Goal: Complete application form

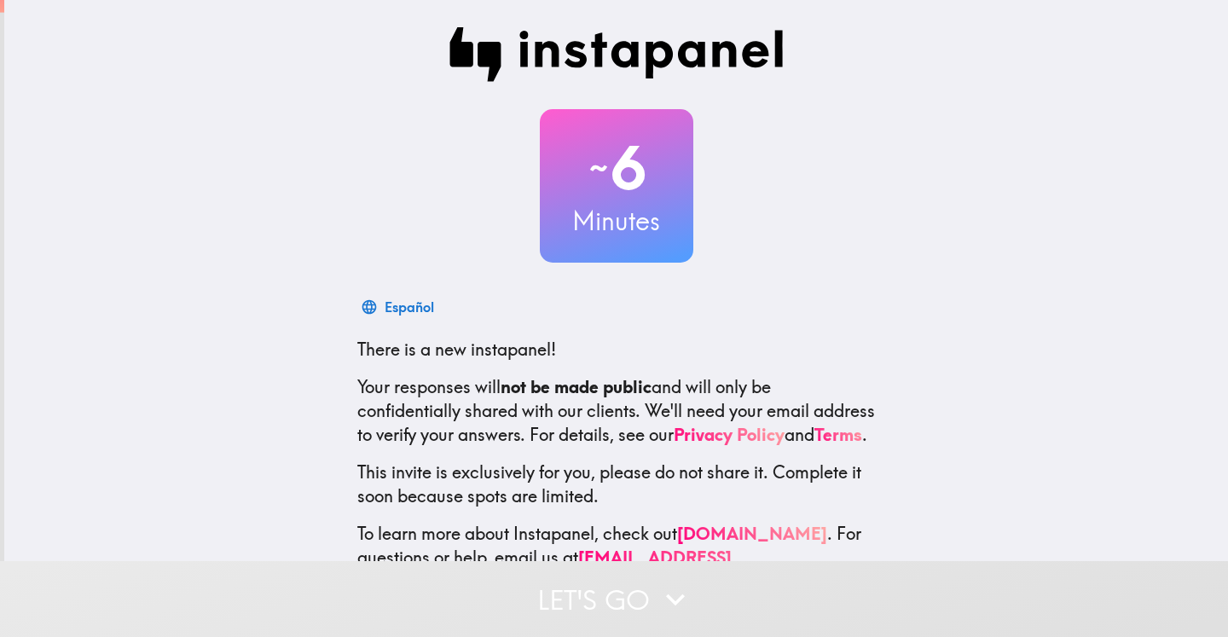
scroll to position [74, 0]
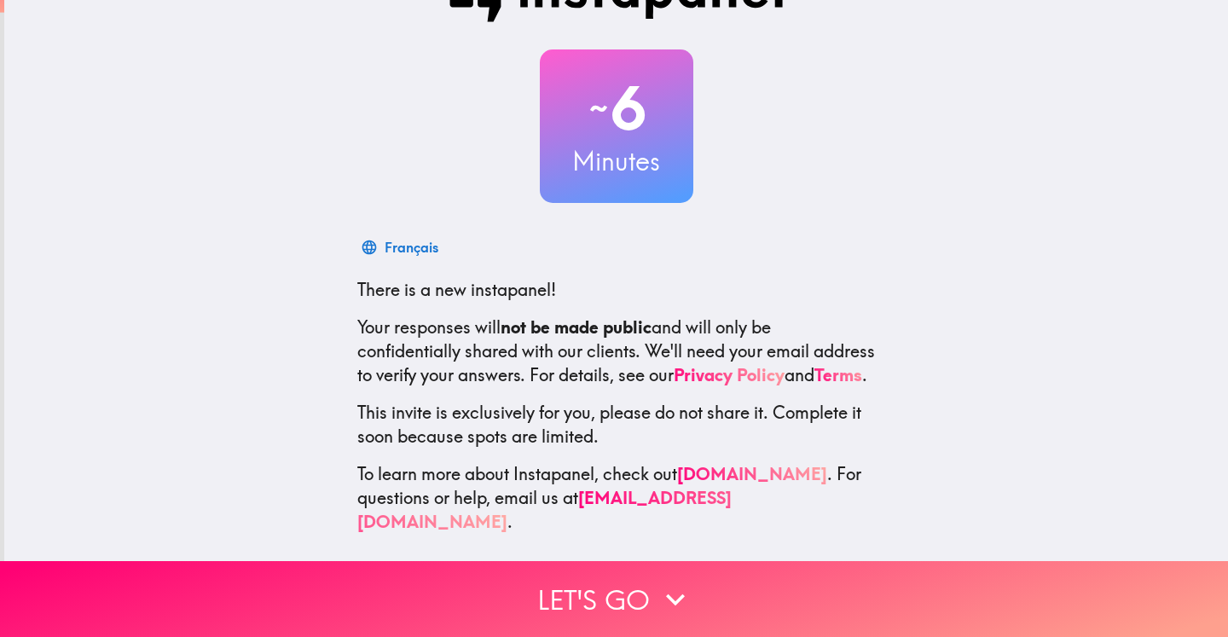
drag, startPoint x: 660, startPoint y: 587, endPoint x: 726, endPoint y: 348, distance: 247.7
click at [659, 586] on icon "button" at bounding box center [676, 600] width 38 height 38
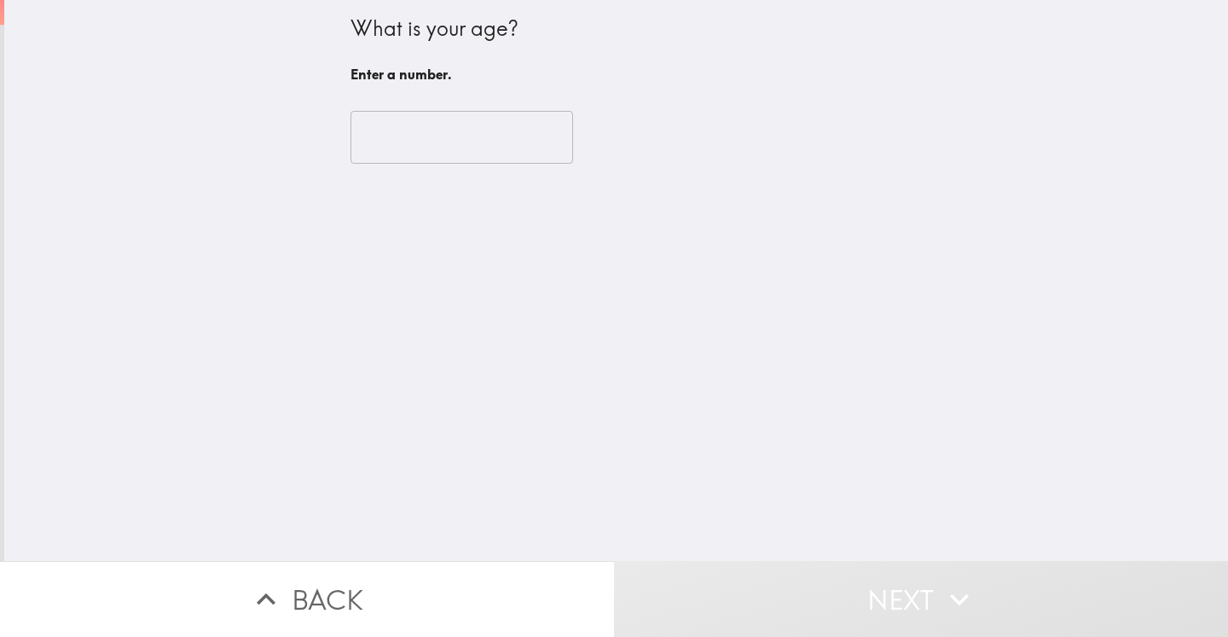
click at [472, 149] on input "number" at bounding box center [462, 137] width 223 height 53
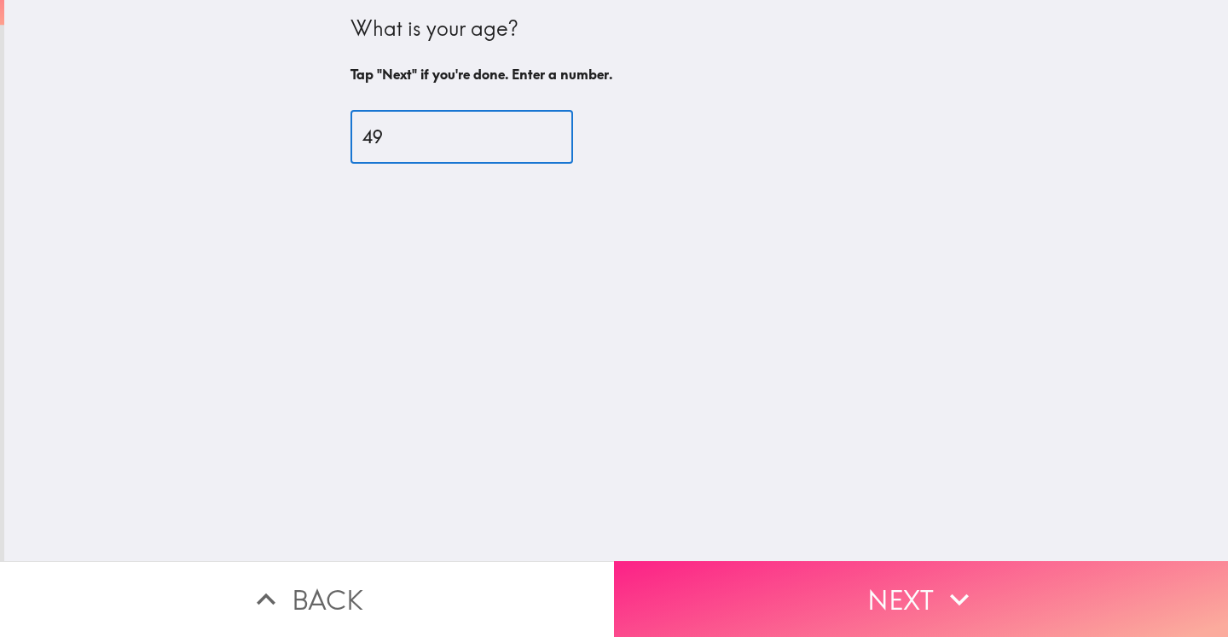
type input "49"
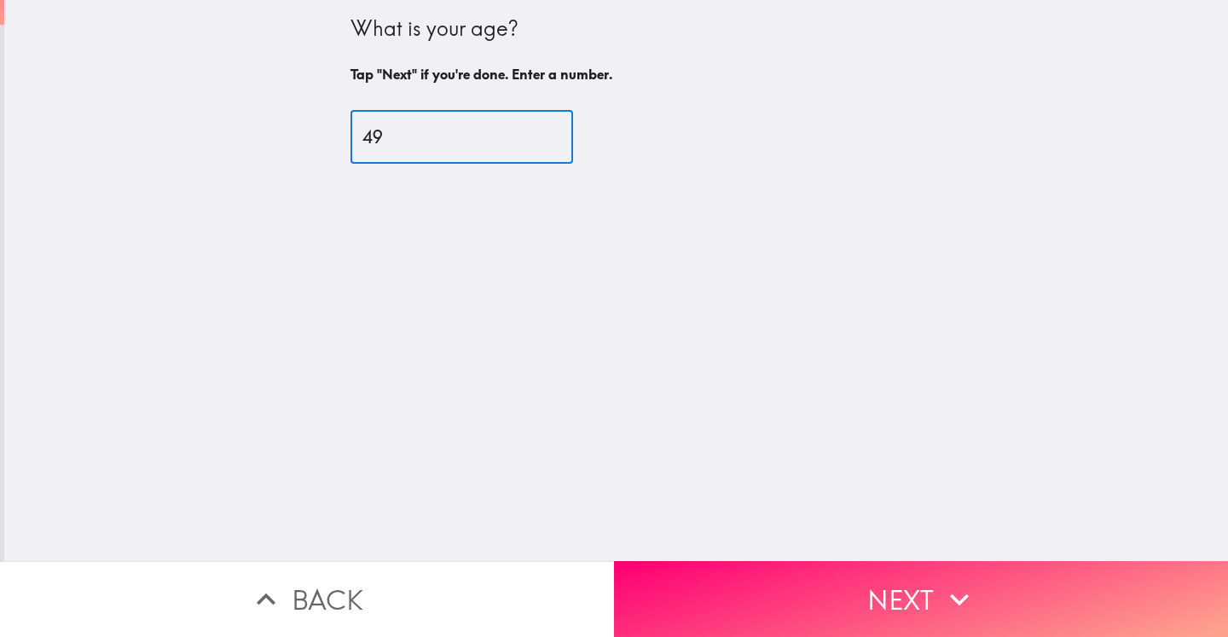
drag, startPoint x: 915, startPoint y: 590, endPoint x: 878, endPoint y: 505, distance: 93.2
click at [915, 591] on button "Next" at bounding box center [921, 599] width 614 height 76
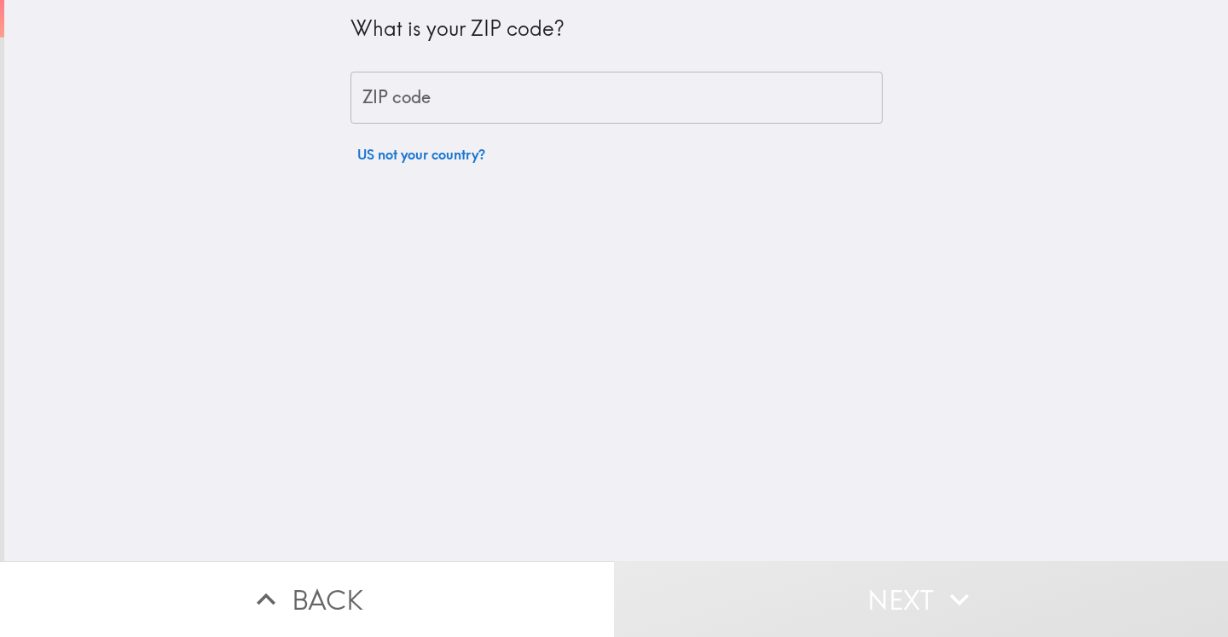
click at [522, 101] on input "ZIP code" at bounding box center [617, 98] width 532 height 53
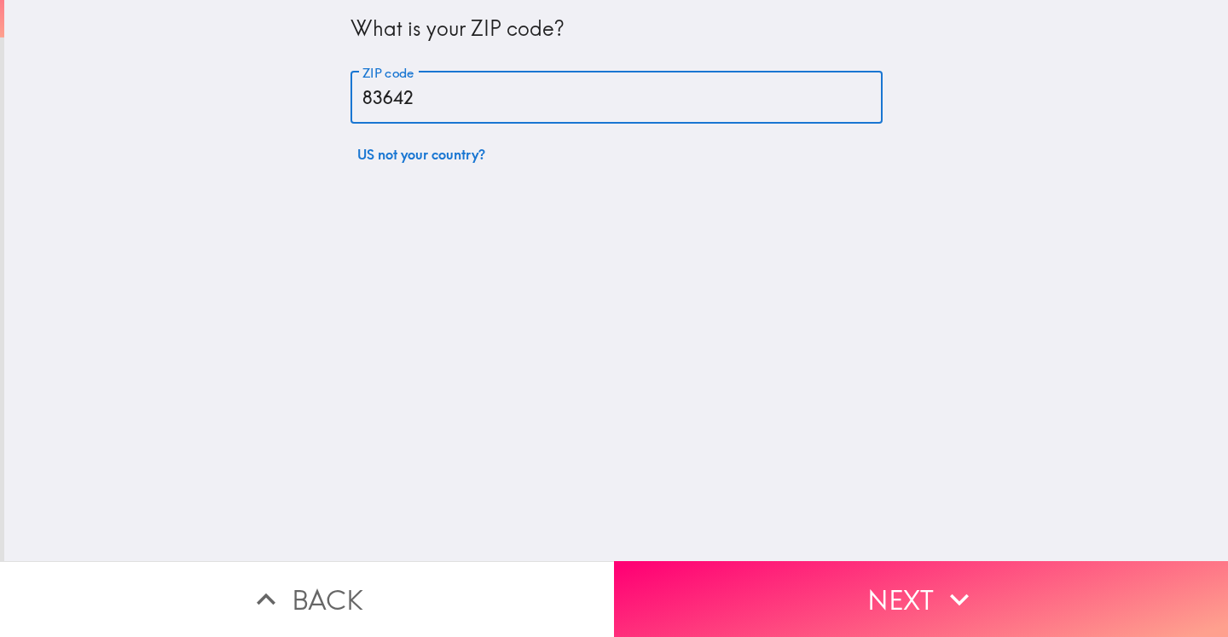
type input "83642"
click at [885, 591] on button "Next" at bounding box center [921, 599] width 614 height 76
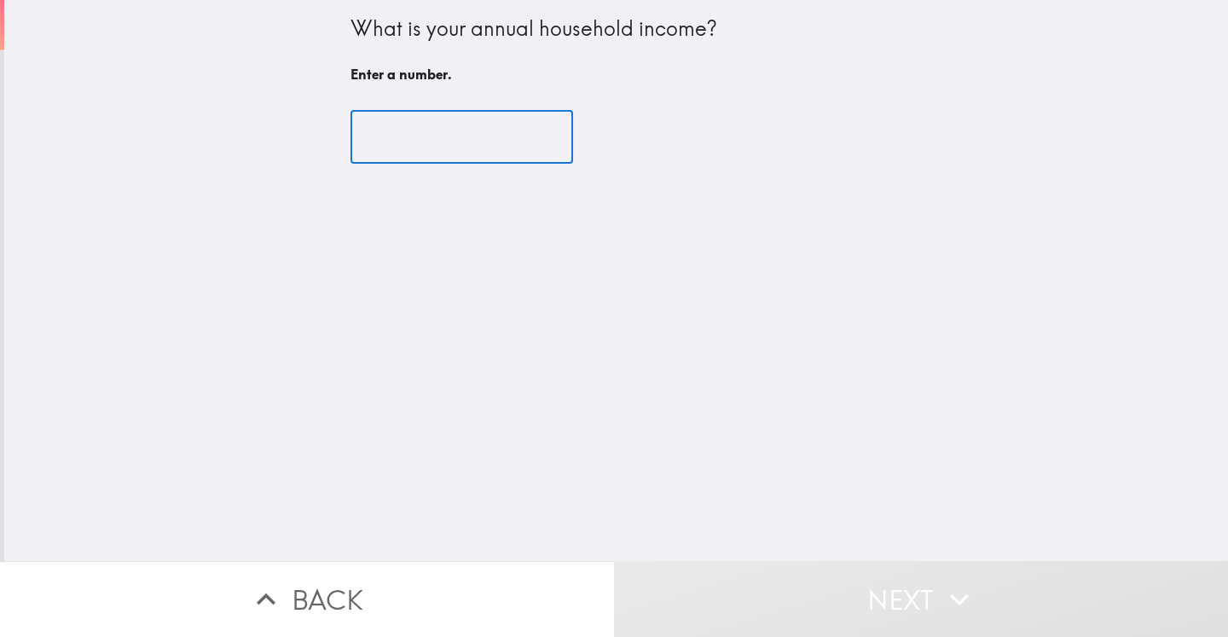
click at [368, 119] on input "number" at bounding box center [462, 137] width 223 height 53
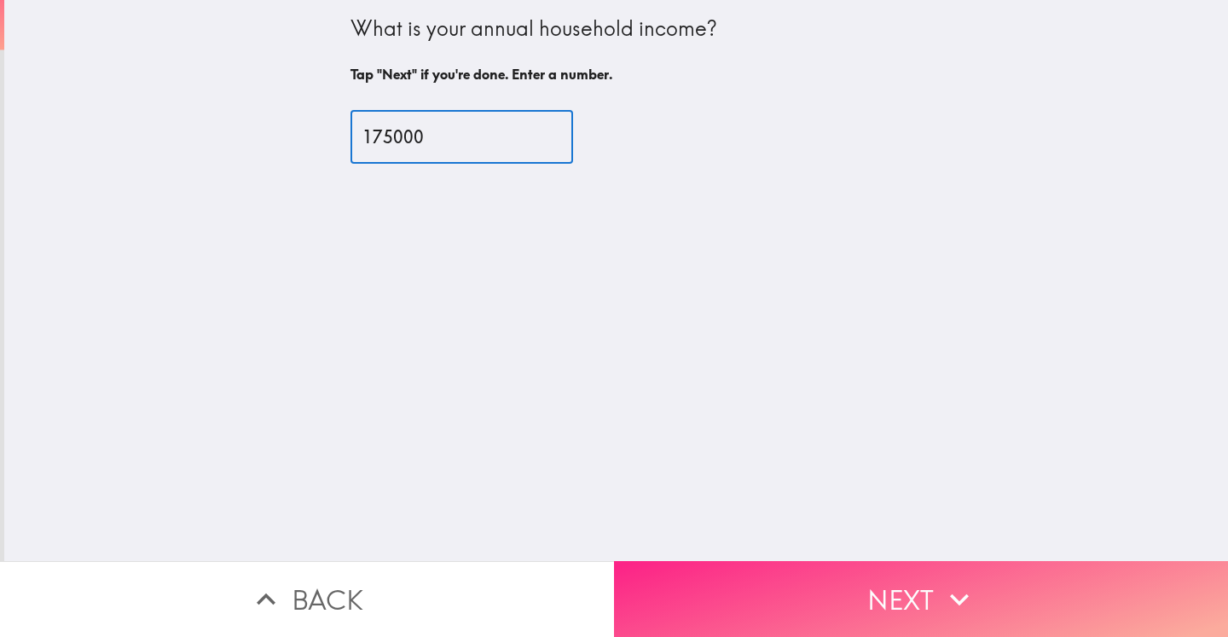
type input "175000"
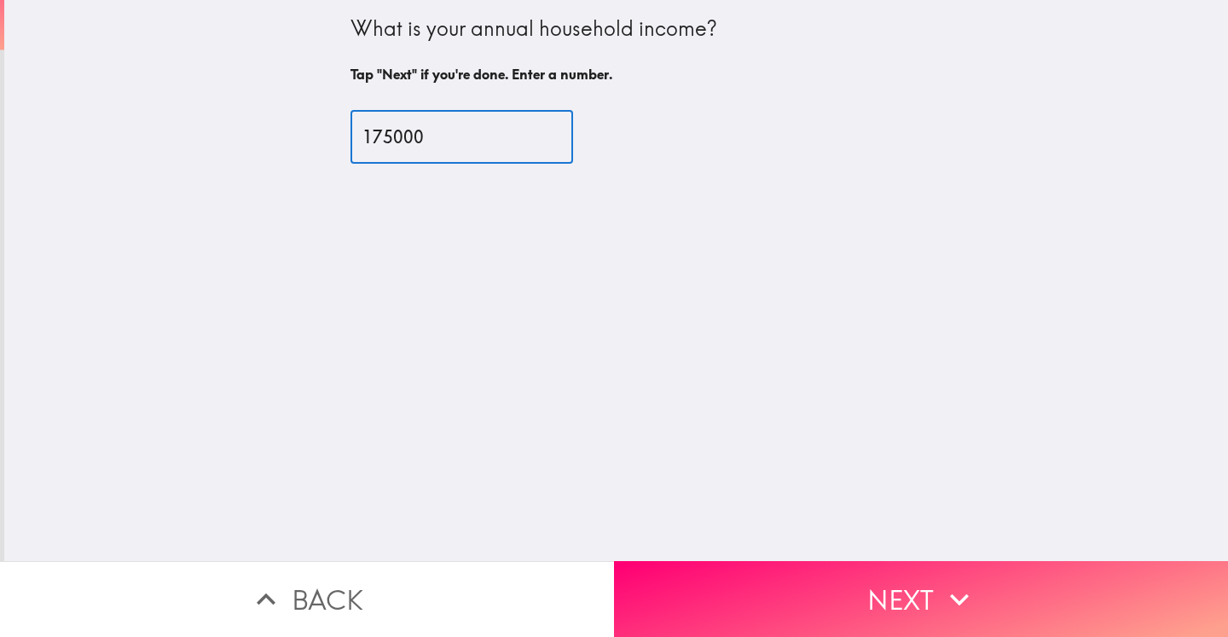
drag, startPoint x: 901, startPoint y: 583, endPoint x: 820, endPoint y: 409, distance: 191.9
click at [900, 583] on button "Next" at bounding box center [921, 599] width 614 height 76
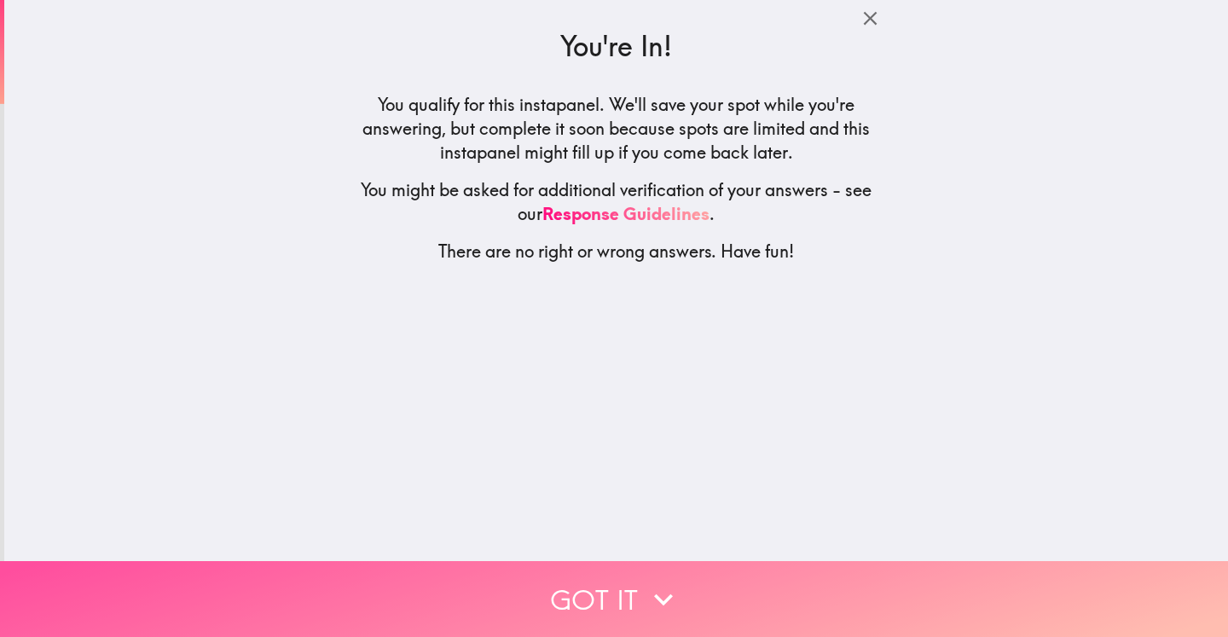
drag, startPoint x: 599, startPoint y: 587, endPoint x: 624, endPoint y: 490, distance: 100.5
click at [598, 588] on button "Got it" at bounding box center [614, 599] width 1228 height 76
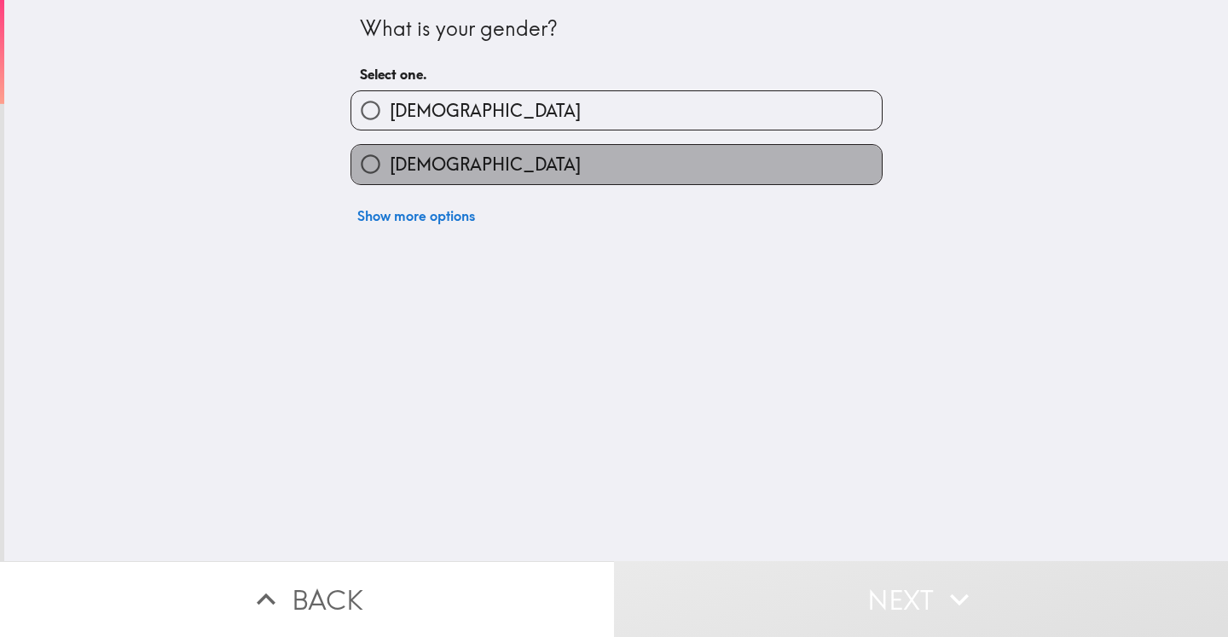
click at [427, 166] on span "[DEMOGRAPHIC_DATA]" at bounding box center [485, 165] width 191 height 24
click at [390, 166] on input "[DEMOGRAPHIC_DATA]" at bounding box center [370, 164] width 38 height 38
radio input "true"
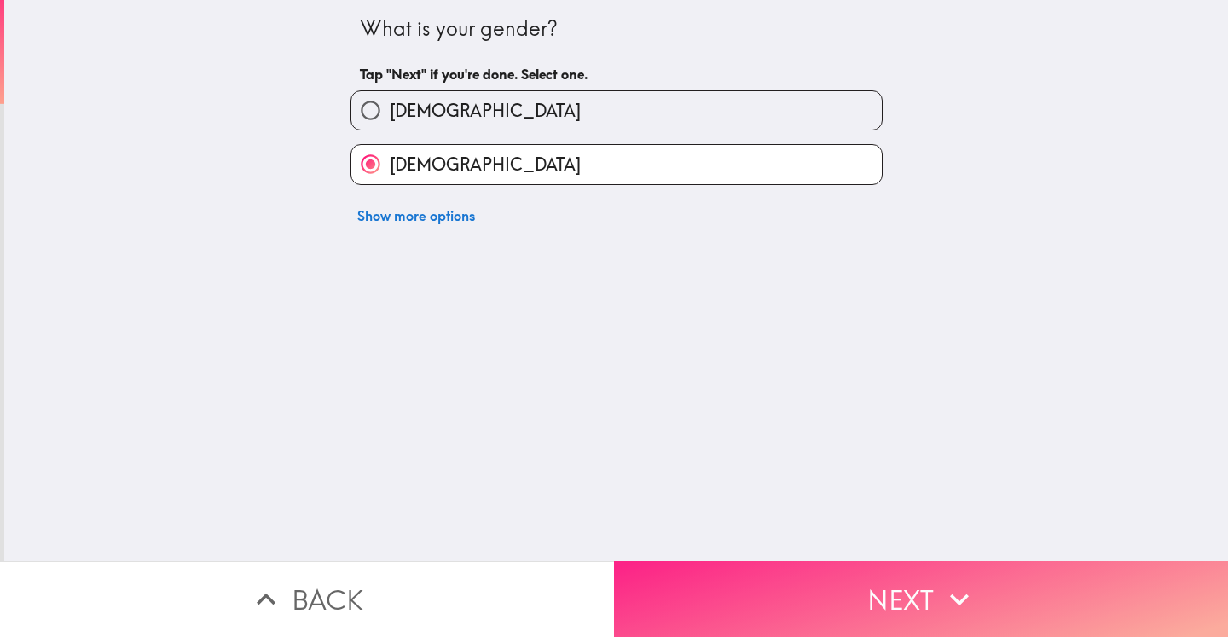
click at [834, 588] on button "Next" at bounding box center [921, 599] width 614 height 76
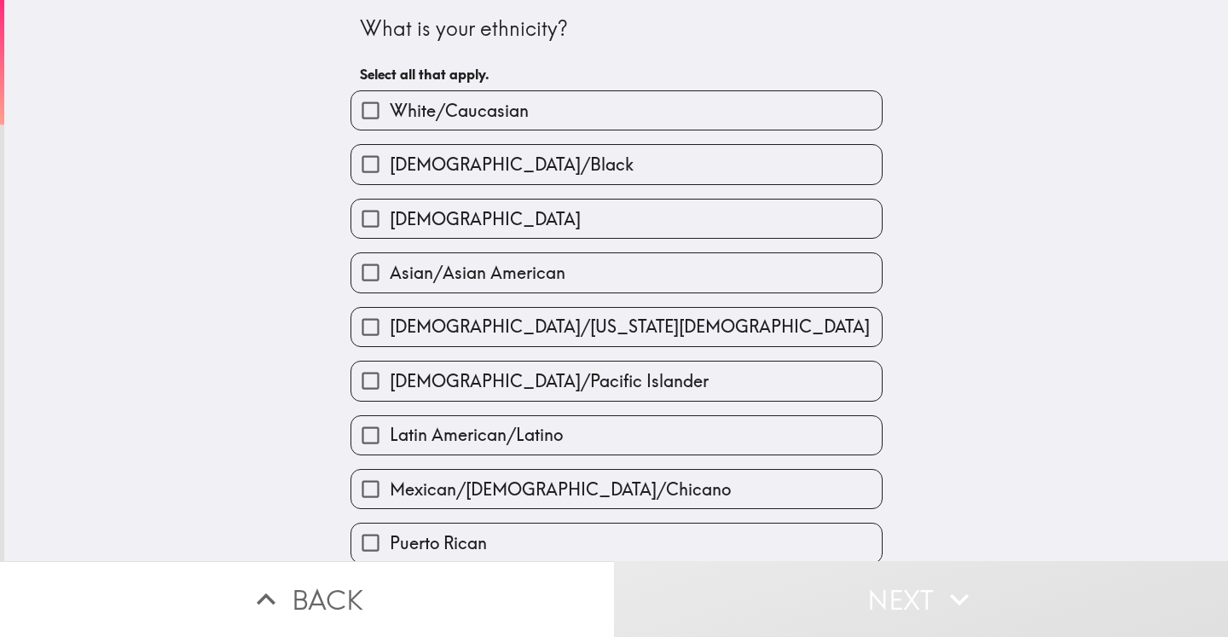
click at [358, 108] on input "White/Caucasian" at bounding box center [370, 110] width 38 height 38
checkbox input "true"
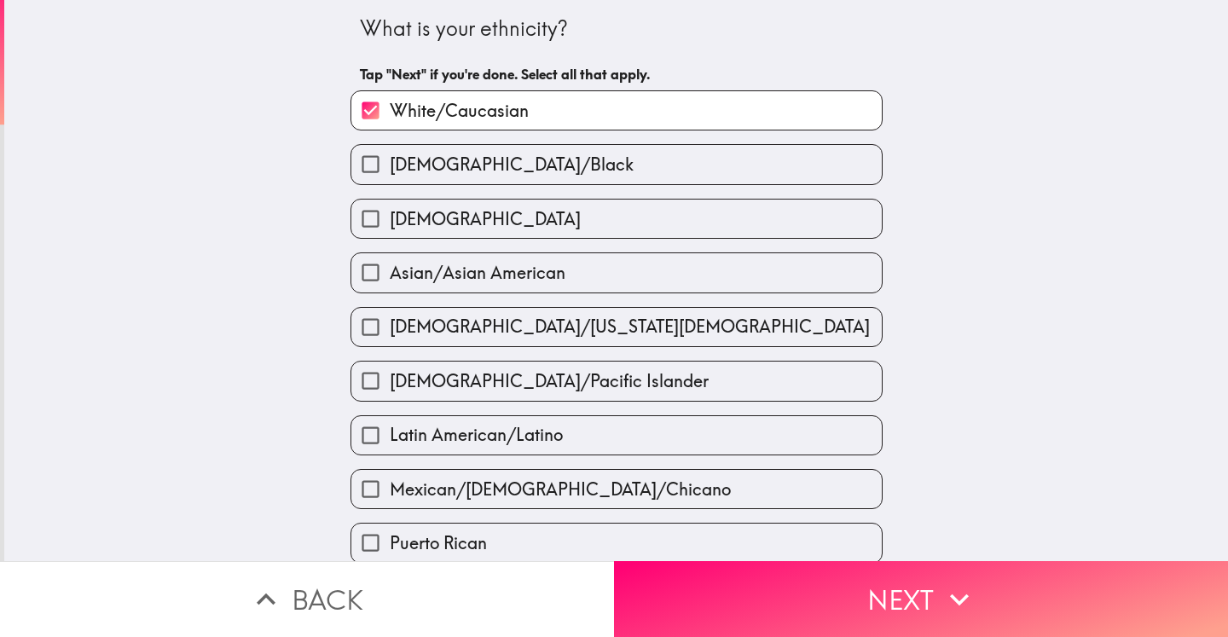
scroll to position [384, 0]
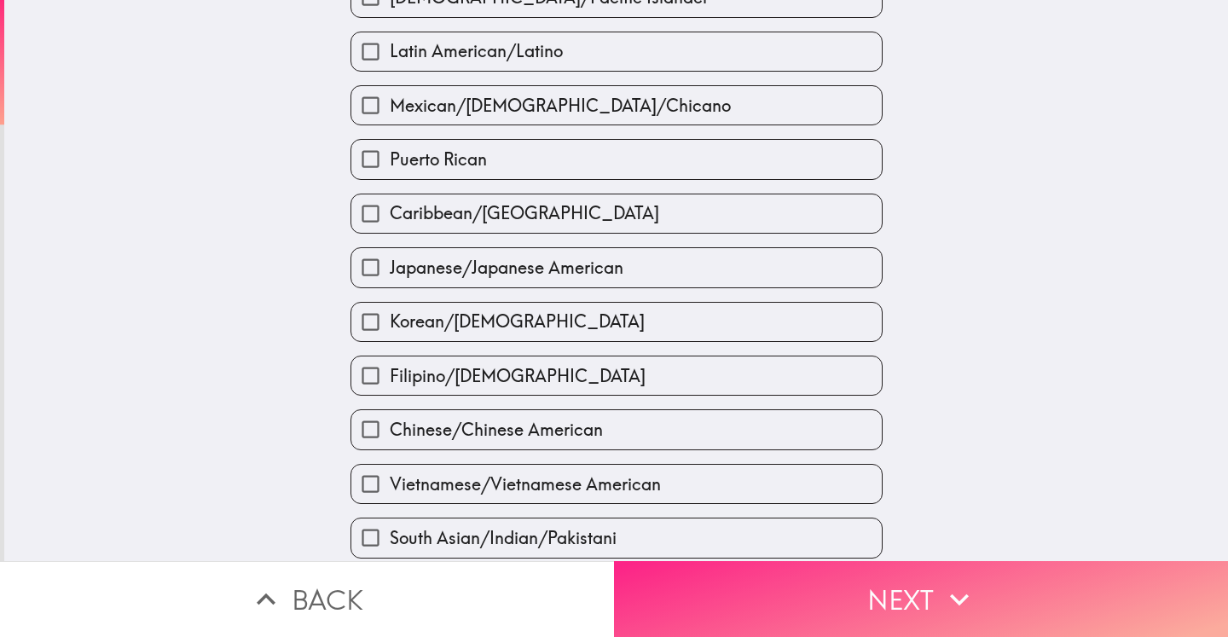
click at [926, 591] on button "Next" at bounding box center [921, 599] width 614 height 76
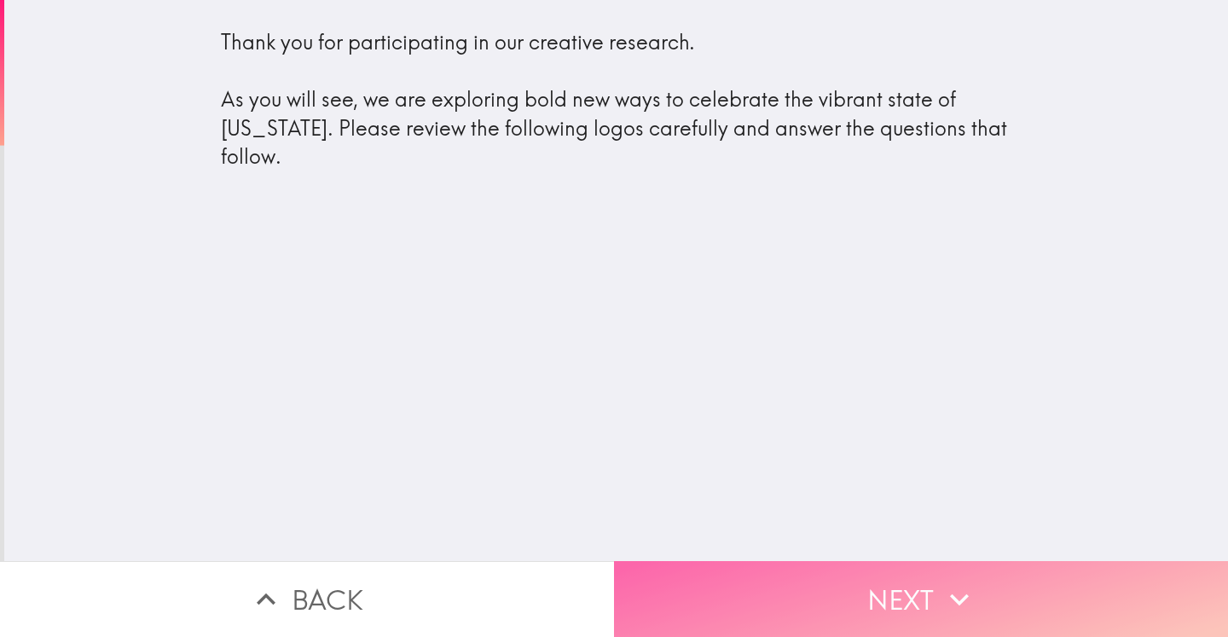
drag, startPoint x: 899, startPoint y: 585, endPoint x: 895, endPoint y: 576, distance: 10.3
click at [896, 585] on button "Next" at bounding box center [921, 599] width 614 height 76
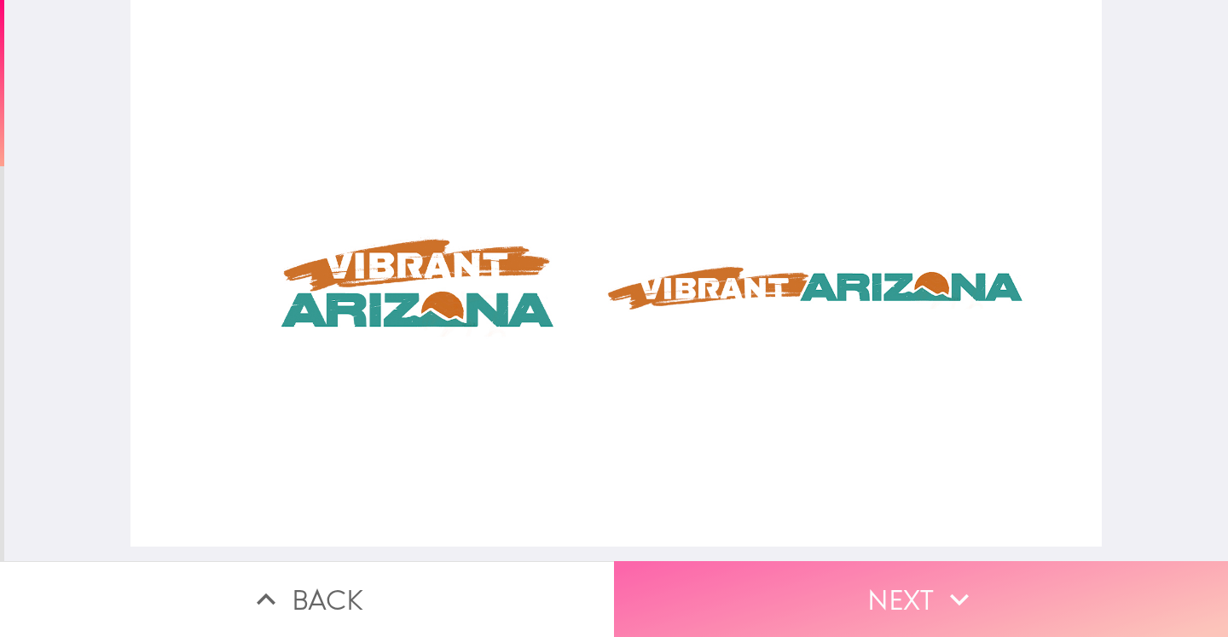
click at [882, 594] on button "Next" at bounding box center [921, 599] width 614 height 76
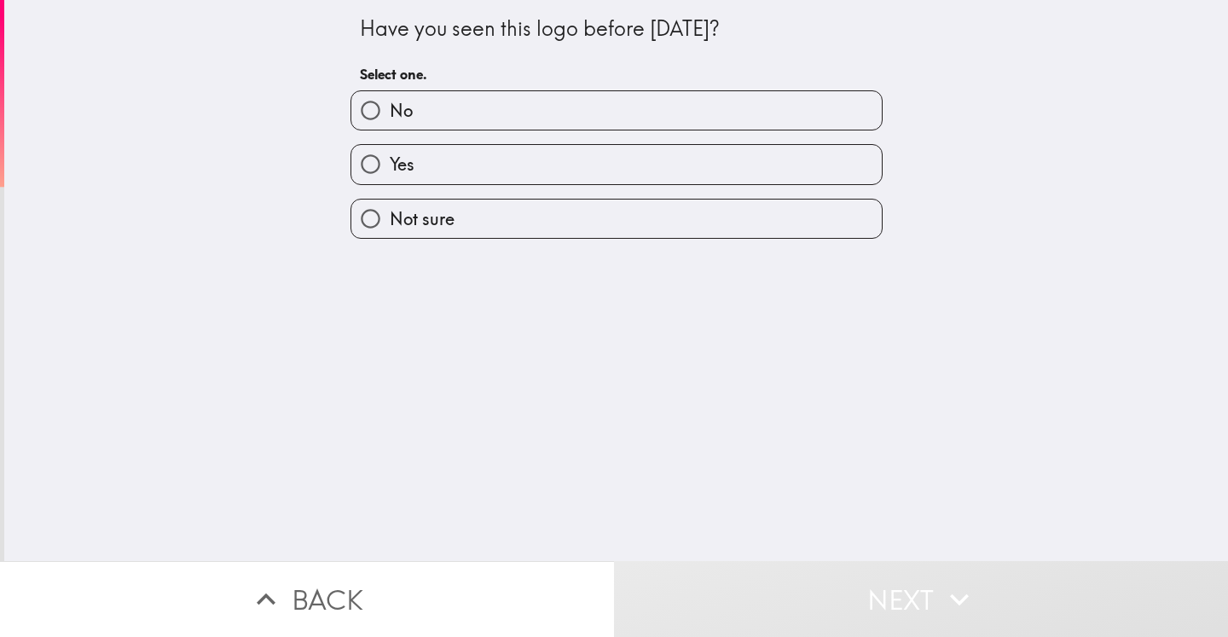
click at [439, 165] on label "Yes" at bounding box center [616, 164] width 530 height 38
click at [390, 165] on input "Yes" at bounding box center [370, 164] width 38 height 38
radio input "true"
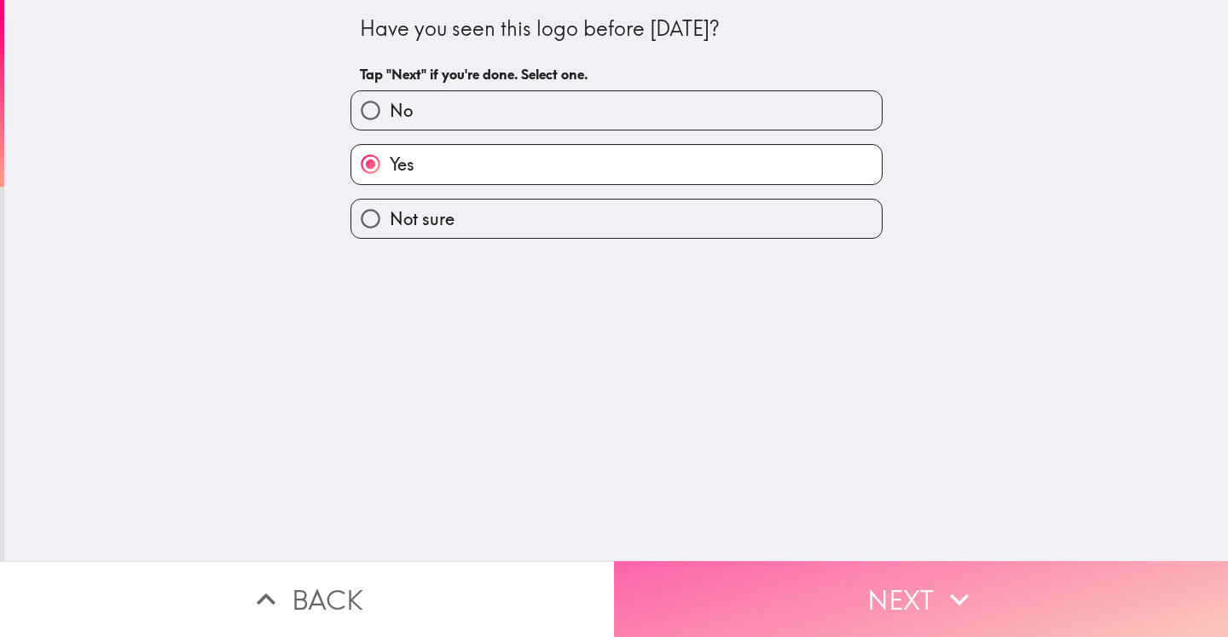
click at [916, 600] on button "Next" at bounding box center [921, 599] width 614 height 76
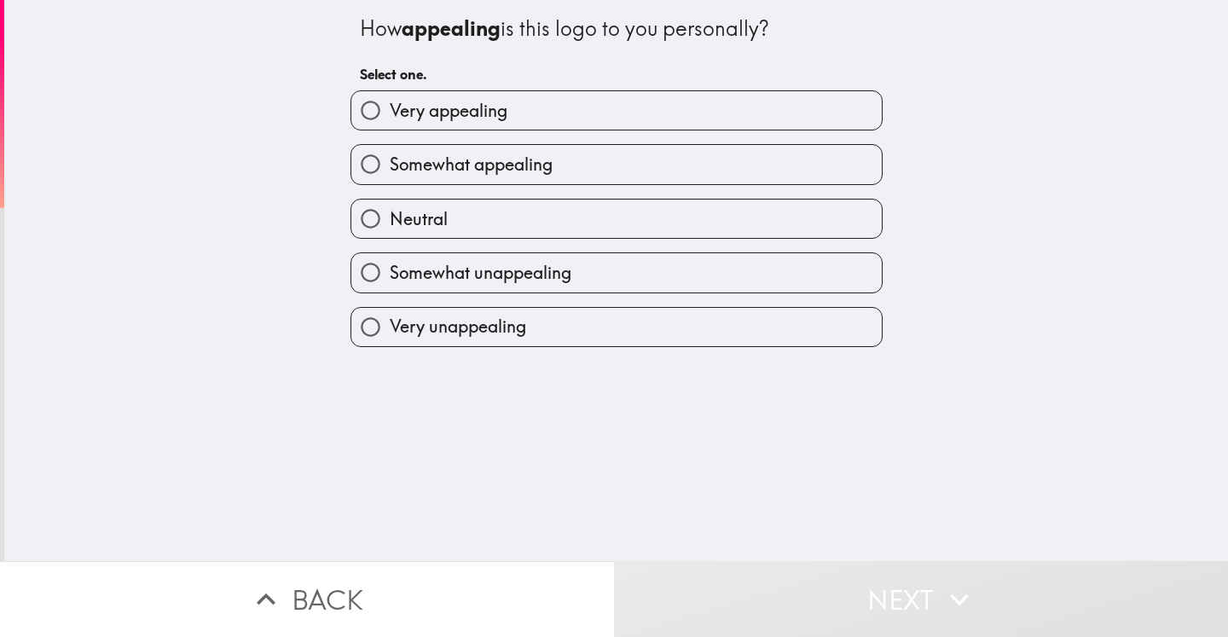
click at [426, 168] on span "Somewhat appealing" at bounding box center [471, 165] width 163 height 24
click at [390, 168] on input "Somewhat appealing" at bounding box center [370, 164] width 38 height 38
radio input "true"
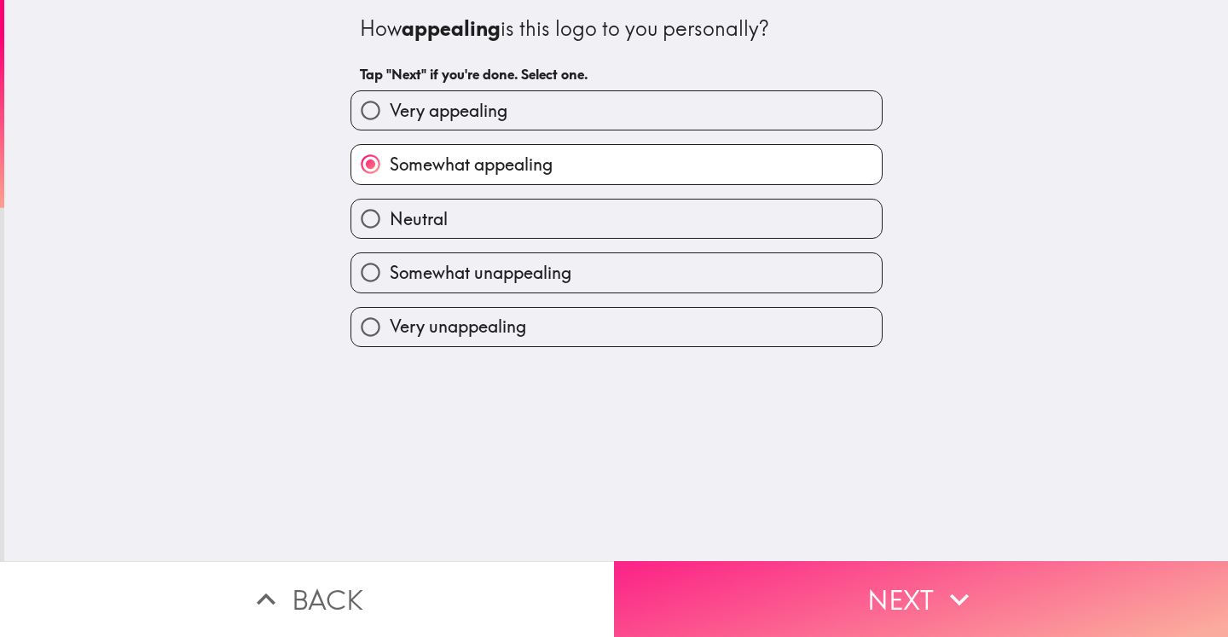
click at [857, 599] on button "Next" at bounding box center [921, 599] width 614 height 76
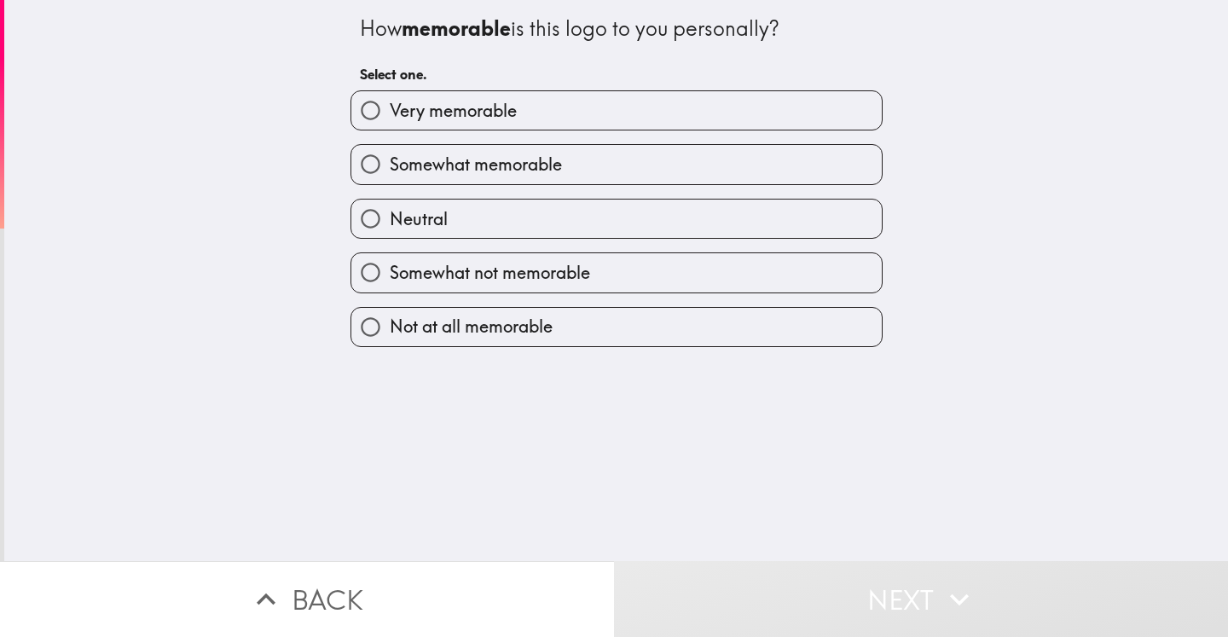
click at [466, 165] on span "Somewhat memorable" at bounding box center [476, 165] width 172 height 24
click at [390, 165] on input "Somewhat memorable" at bounding box center [370, 164] width 38 height 38
radio input "true"
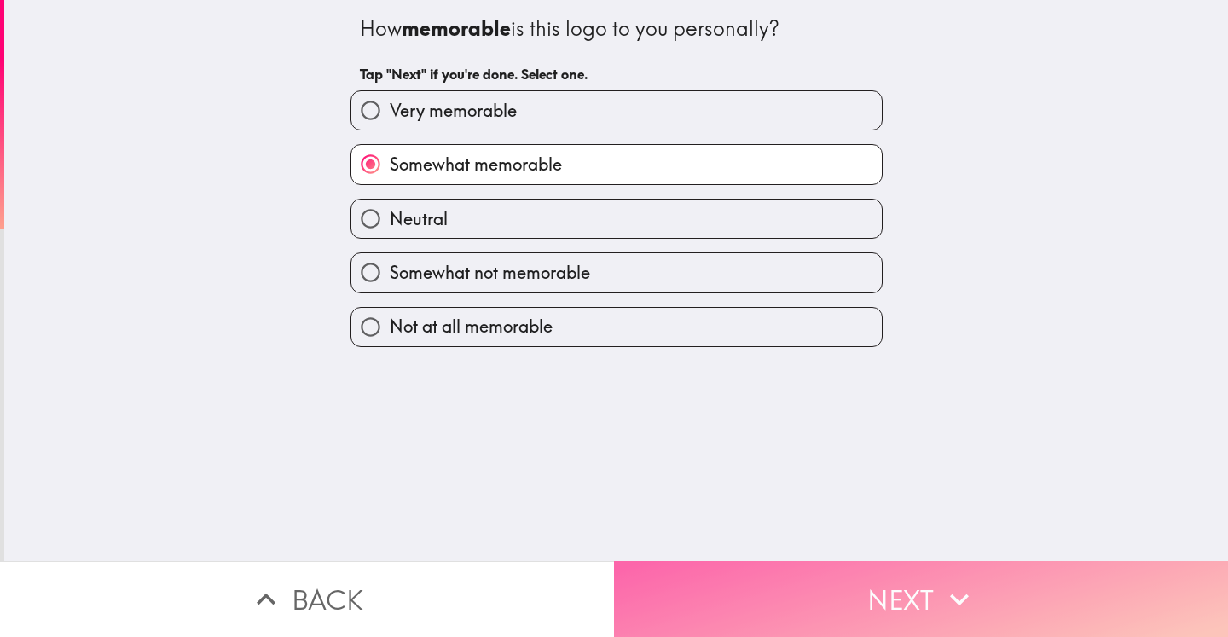
click at [876, 571] on button "Next" at bounding box center [921, 599] width 614 height 76
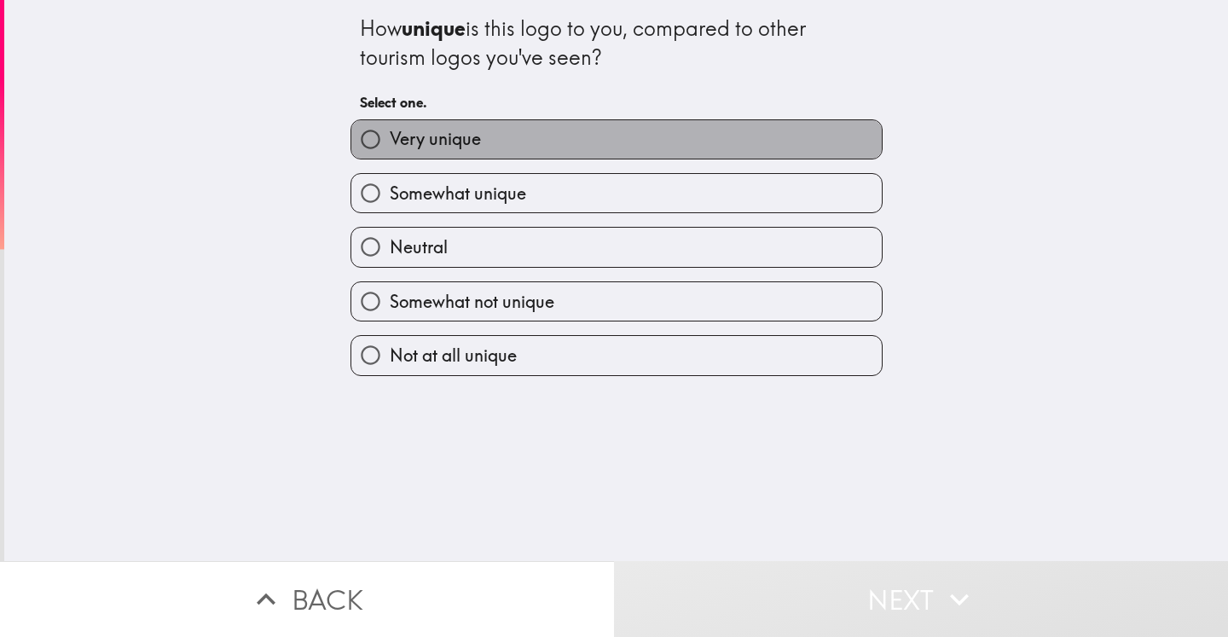
click at [420, 132] on span "Very unique" at bounding box center [435, 139] width 91 height 24
click at [390, 132] on input "Very unique" at bounding box center [370, 139] width 38 height 38
radio input "true"
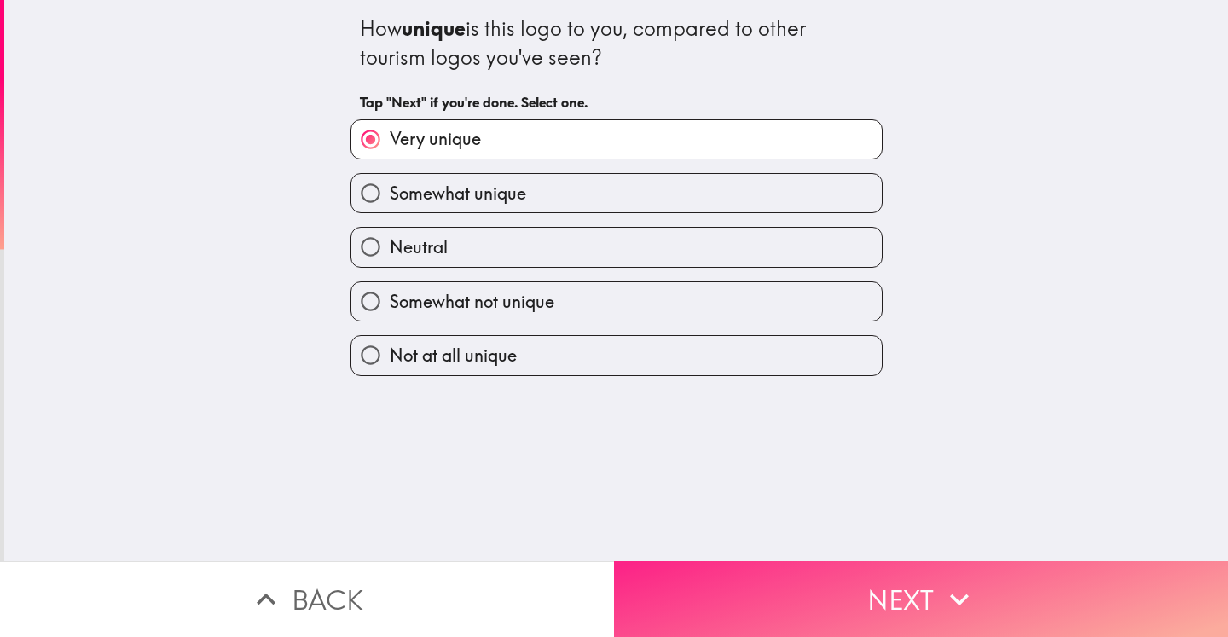
click at [846, 570] on button "Next" at bounding box center [921, 599] width 614 height 76
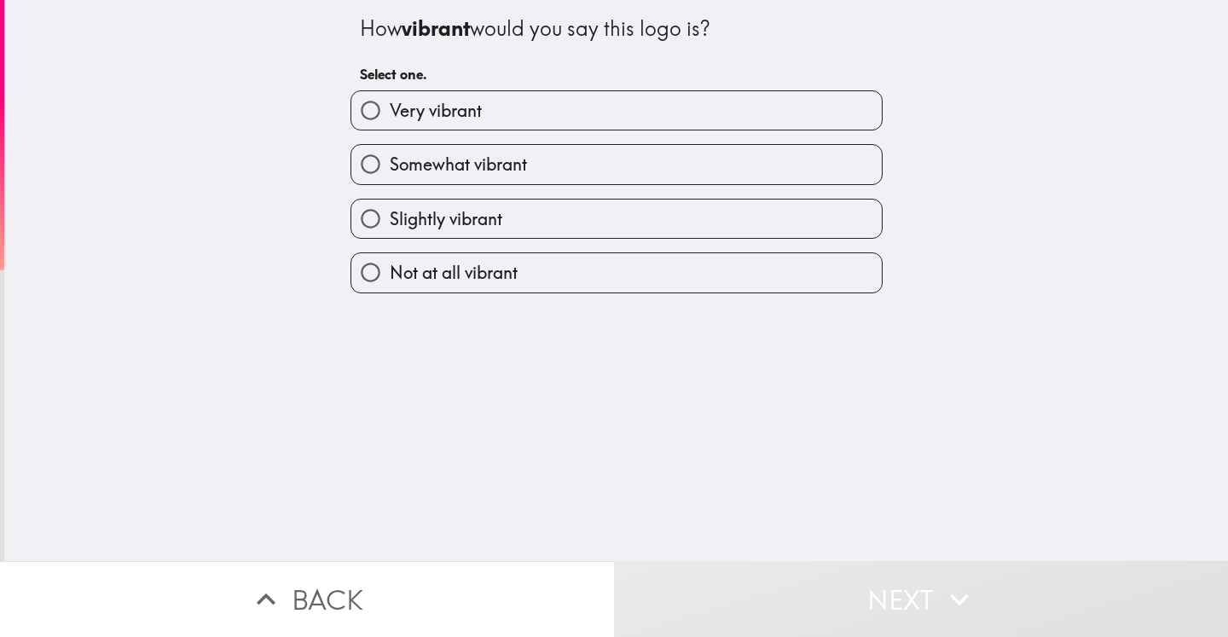
click at [460, 165] on span "Somewhat vibrant" at bounding box center [458, 165] width 137 height 24
click at [390, 165] on input "Somewhat vibrant" at bounding box center [370, 164] width 38 height 38
radio input "true"
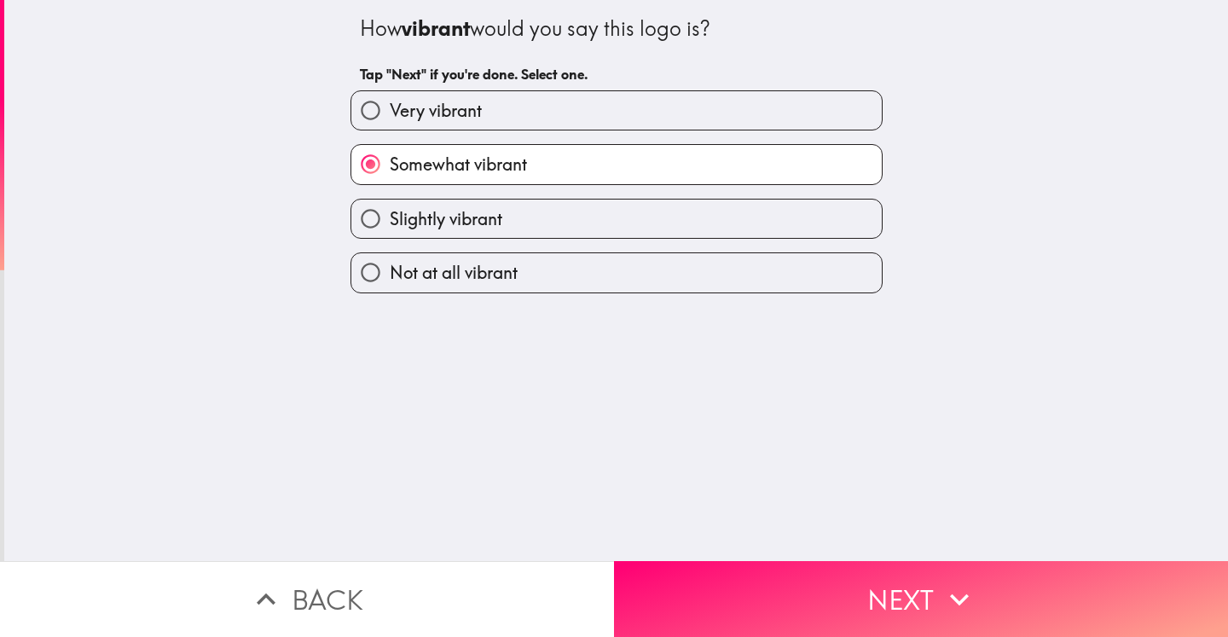
click at [894, 590] on button "Next" at bounding box center [921, 599] width 614 height 76
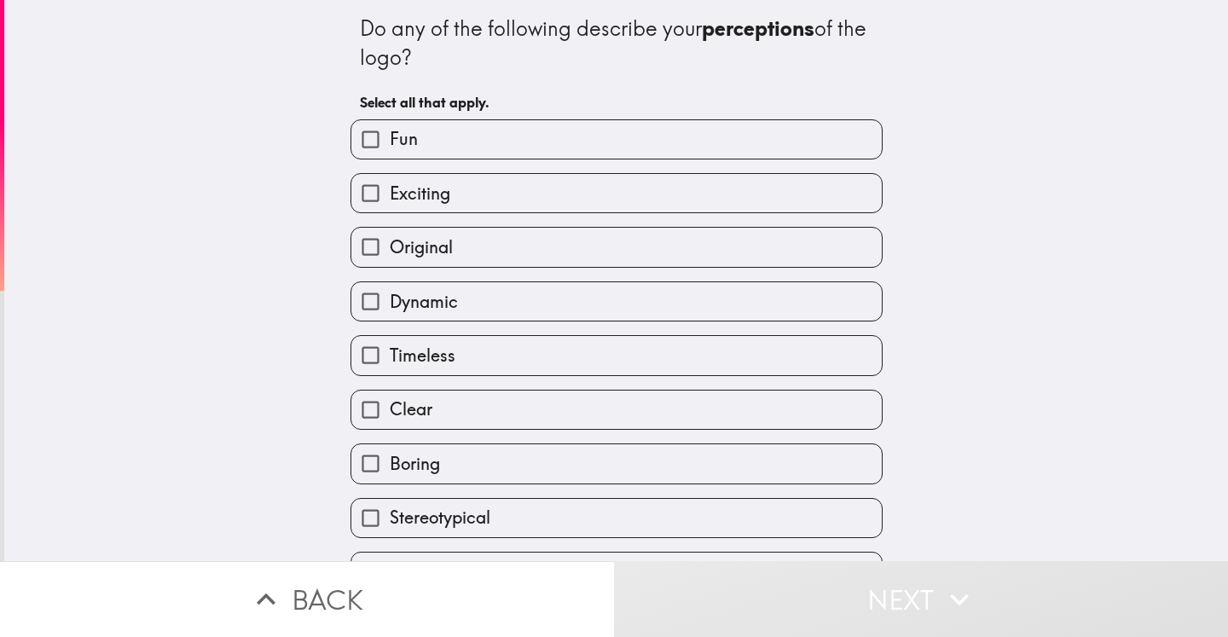
click at [439, 189] on label "Exciting" at bounding box center [616, 193] width 530 height 38
click at [390, 189] on input "Exciting" at bounding box center [370, 193] width 38 height 38
checkbox input "true"
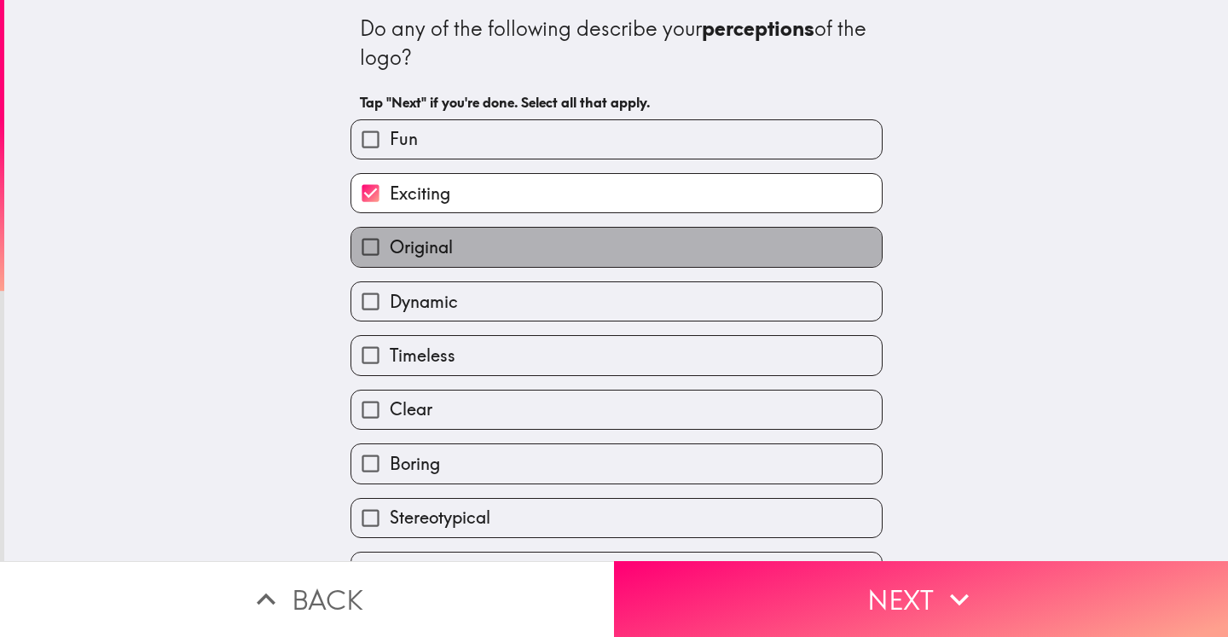
click at [439, 257] on span "Original" at bounding box center [421, 247] width 63 height 24
click at [390, 257] on input "Original" at bounding box center [370, 247] width 38 height 38
checkbox input "true"
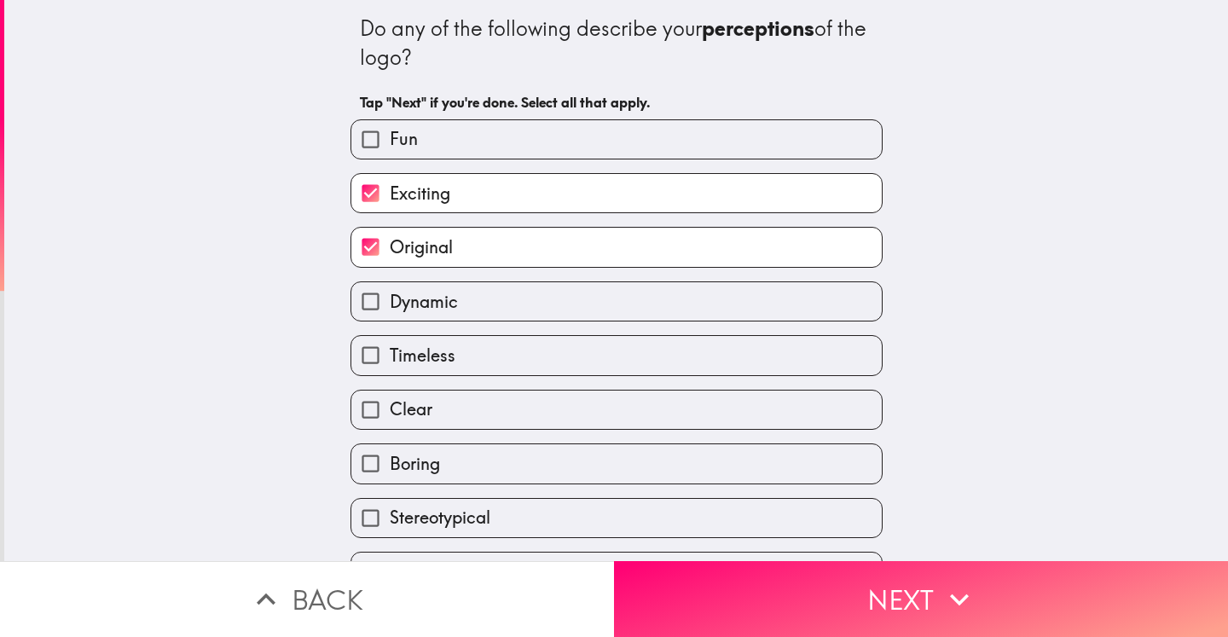
click at [441, 304] on span "Dynamic" at bounding box center [424, 302] width 68 height 24
click at [390, 304] on input "Dynamic" at bounding box center [370, 301] width 38 height 38
checkbox input "true"
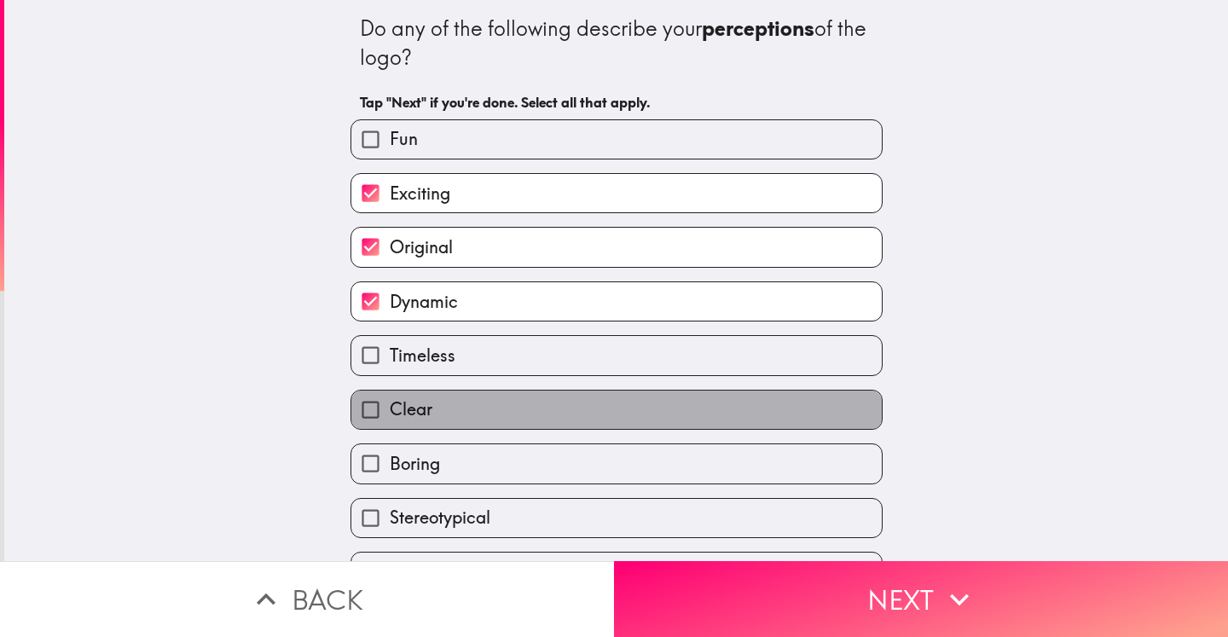
click at [435, 412] on label "Clear" at bounding box center [616, 410] width 530 height 38
click at [390, 412] on input "Clear" at bounding box center [370, 410] width 38 height 38
checkbox input "true"
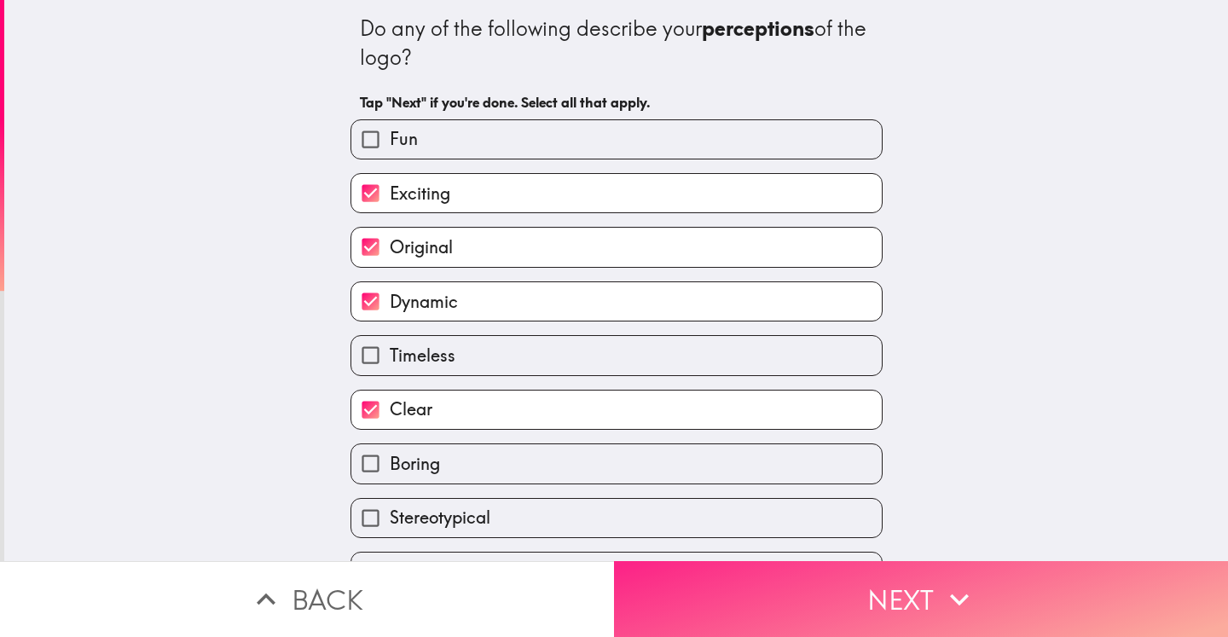
click at [896, 596] on button "Next" at bounding box center [921, 599] width 614 height 76
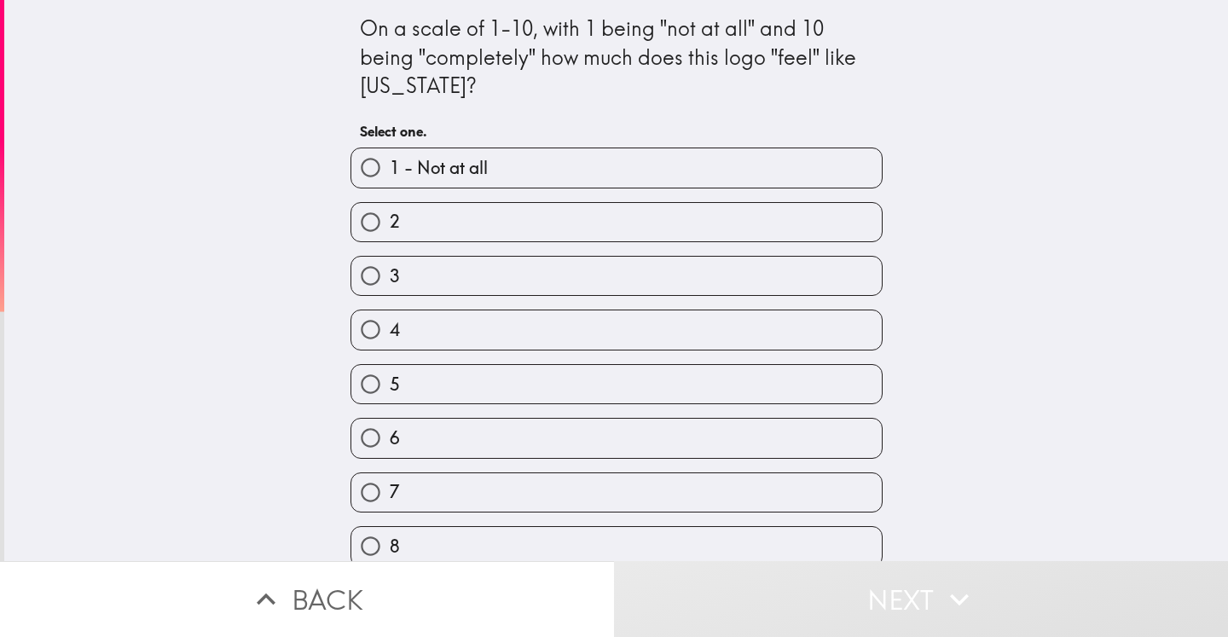
scroll to position [129, 0]
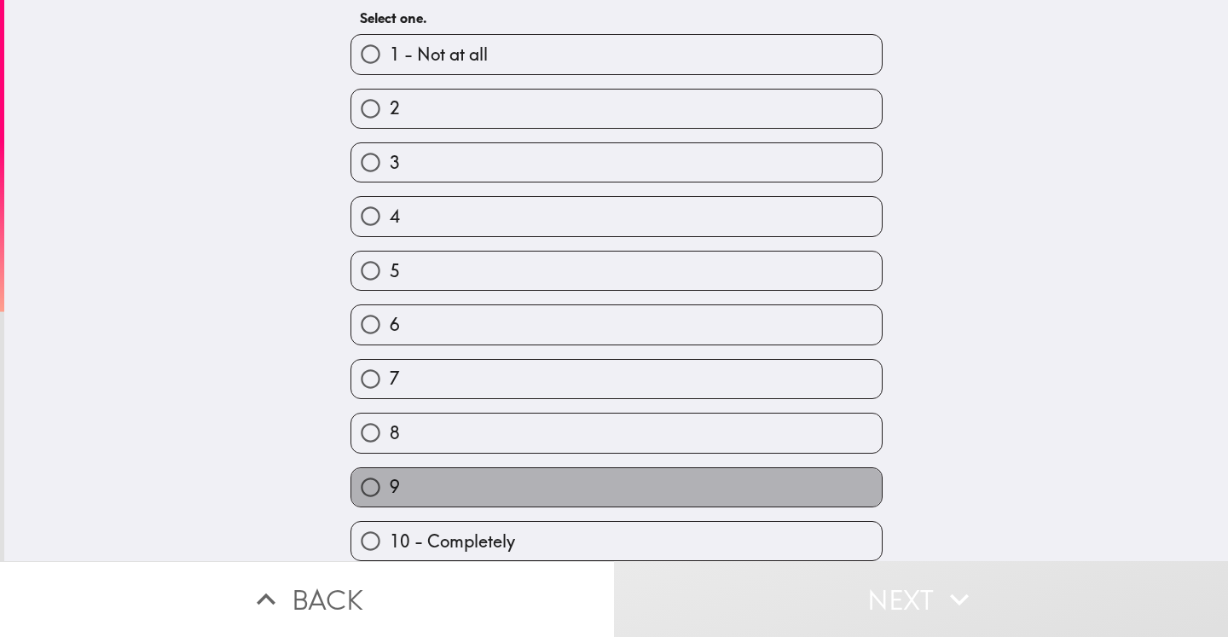
click at [401, 468] on label "9" at bounding box center [616, 487] width 530 height 38
click at [390, 468] on input "9" at bounding box center [370, 487] width 38 height 38
radio input "true"
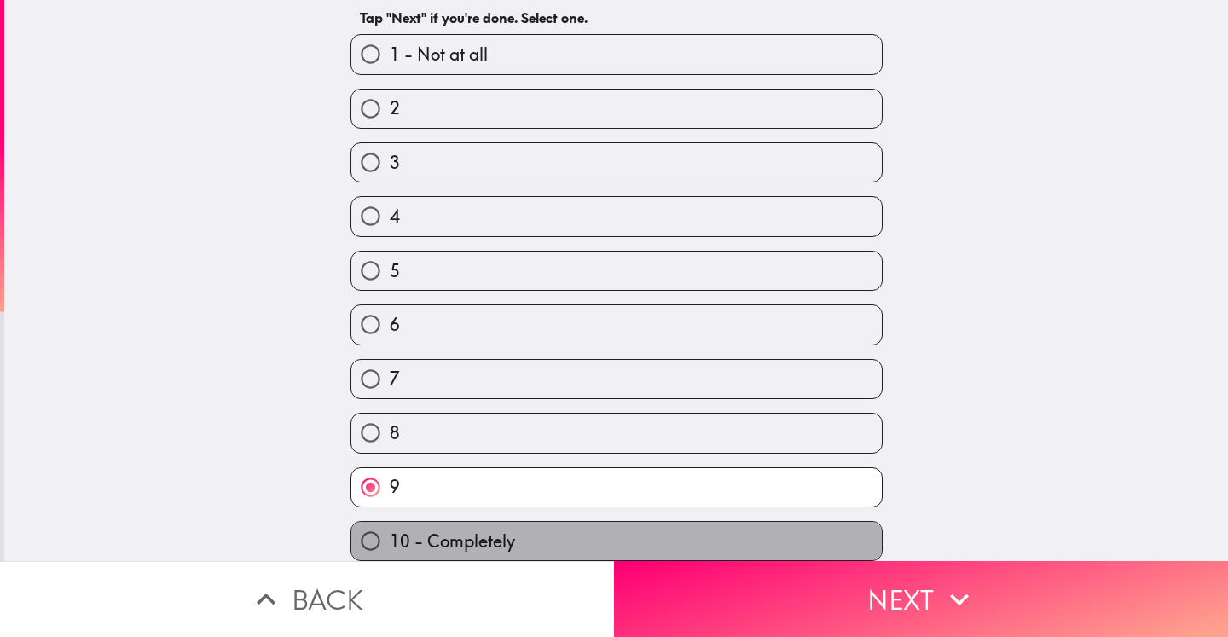
click at [494, 530] on span "10 - Completely" at bounding box center [452, 542] width 125 height 24
click at [390, 522] on input "10 - Completely" at bounding box center [370, 541] width 38 height 38
radio input "true"
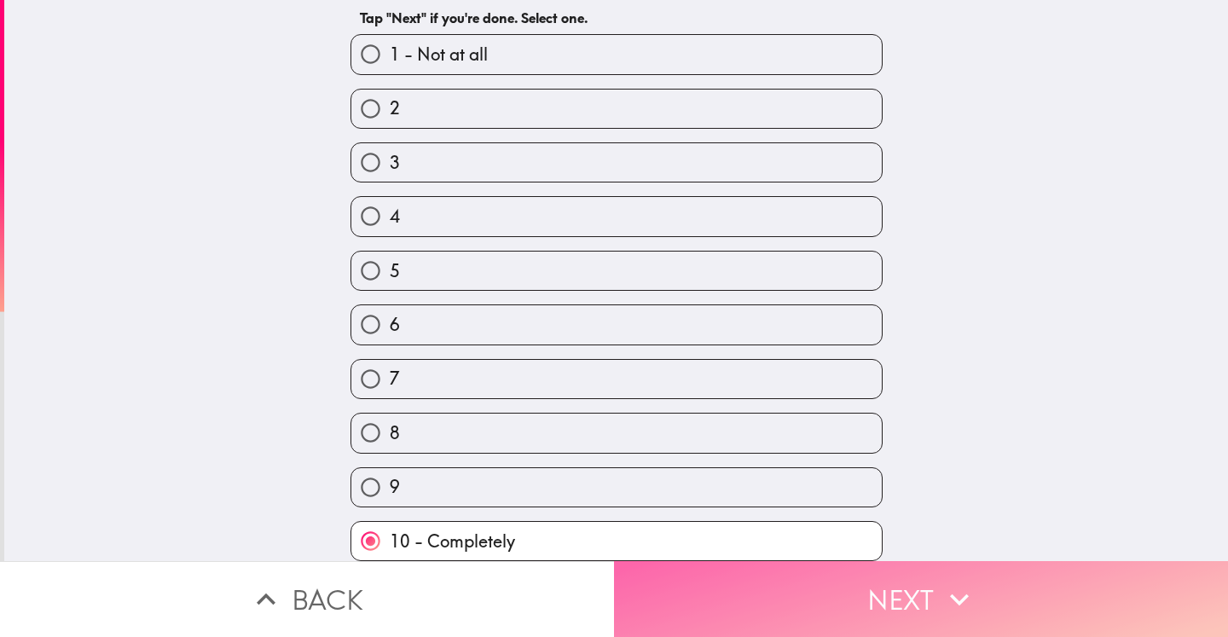
click at [954, 581] on icon "button" at bounding box center [960, 600] width 38 height 38
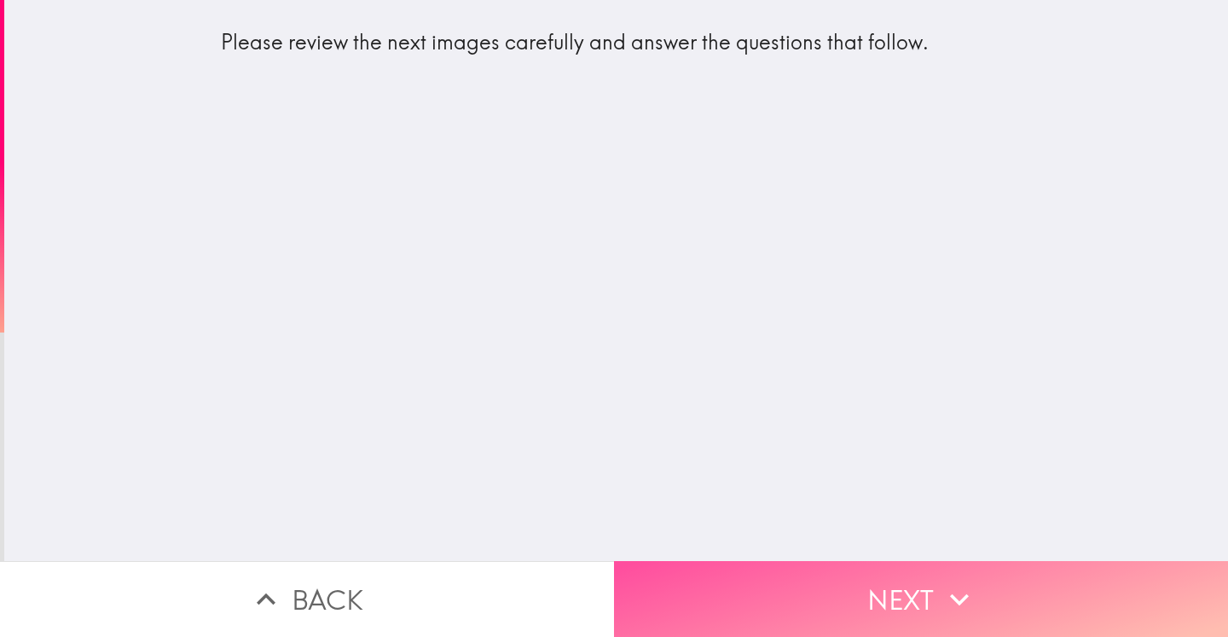
drag, startPoint x: 910, startPoint y: 581, endPoint x: 926, endPoint y: 415, distance: 166.2
click at [908, 580] on button "Next" at bounding box center [921, 599] width 614 height 76
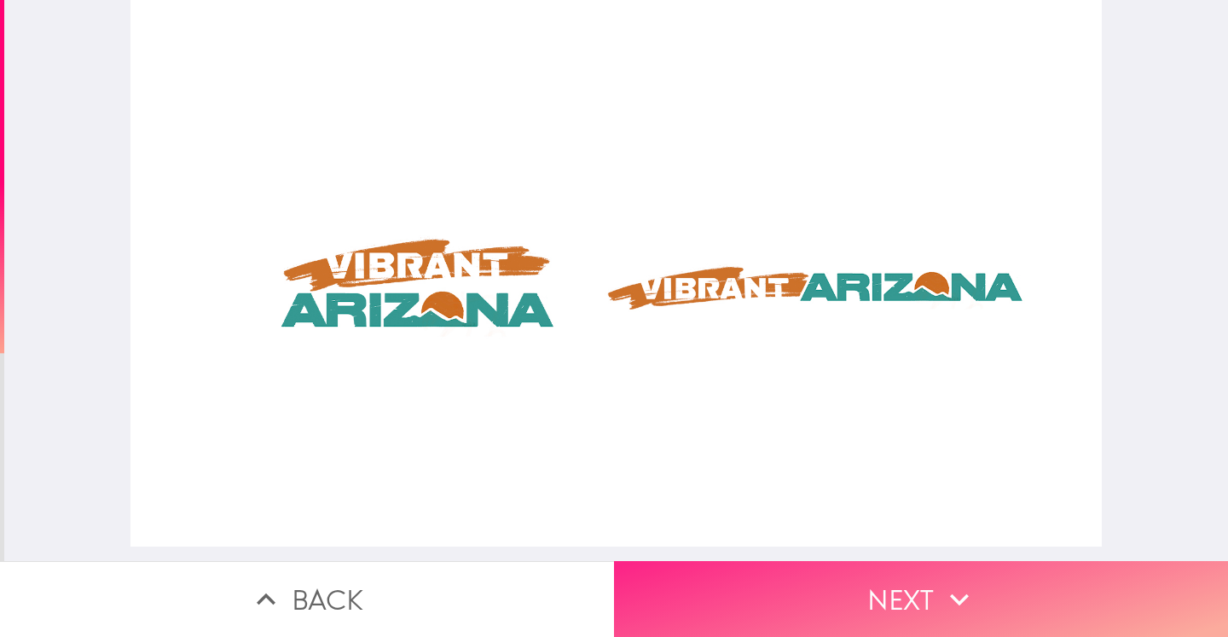
click at [923, 582] on button "Next" at bounding box center [921, 599] width 614 height 76
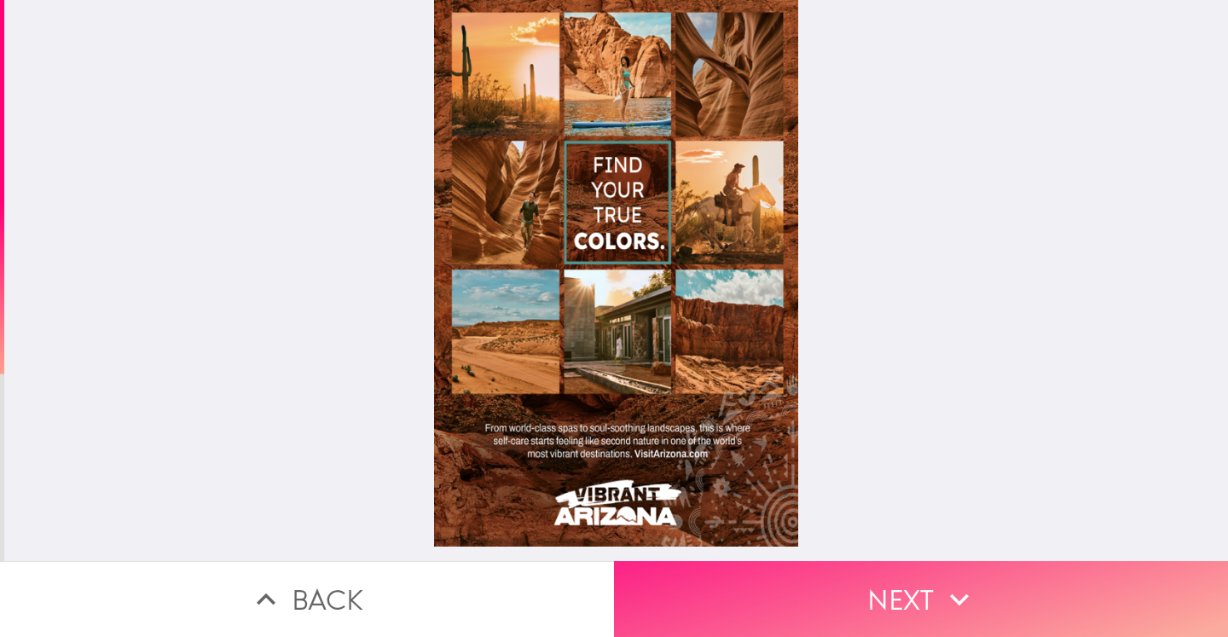
drag, startPoint x: 894, startPoint y: 582, endPoint x: 891, endPoint y: 573, distance: 8.9
click at [894, 581] on button "Next" at bounding box center [921, 599] width 614 height 76
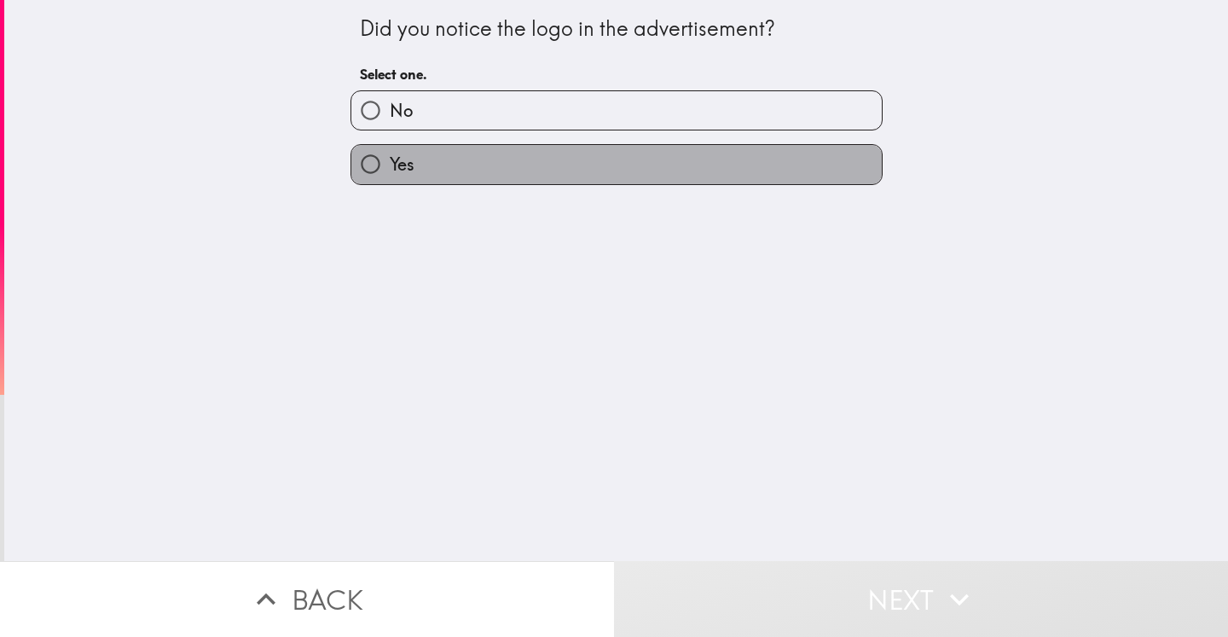
click at [416, 172] on label "Yes" at bounding box center [616, 164] width 530 height 38
click at [390, 172] on input "Yes" at bounding box center [370, 164] width 38 height 38
radio input "true"
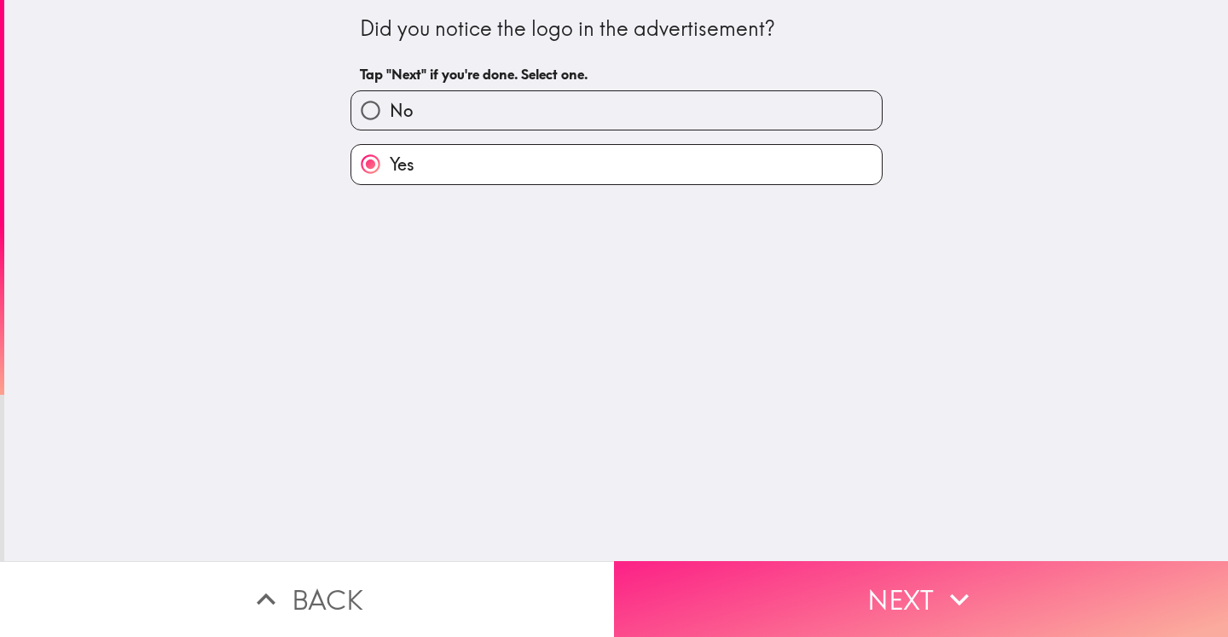
click at [901, 588] on button "Next" at bounding box center [921, 599] width 614 height 76
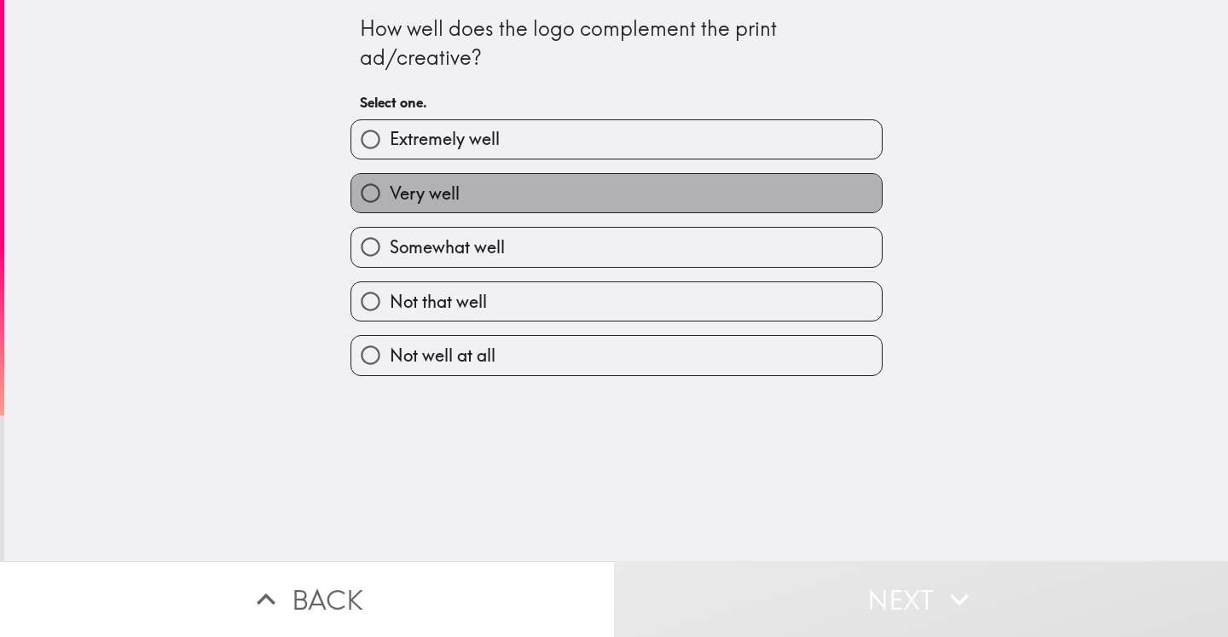
click at [454, 180] on label "Very well" at bounding box center [616, 193] width 530 height 38
click at [390, 180] on input "Very well" at bounding box center [370, 193] width 38 height 38
radio input "true"
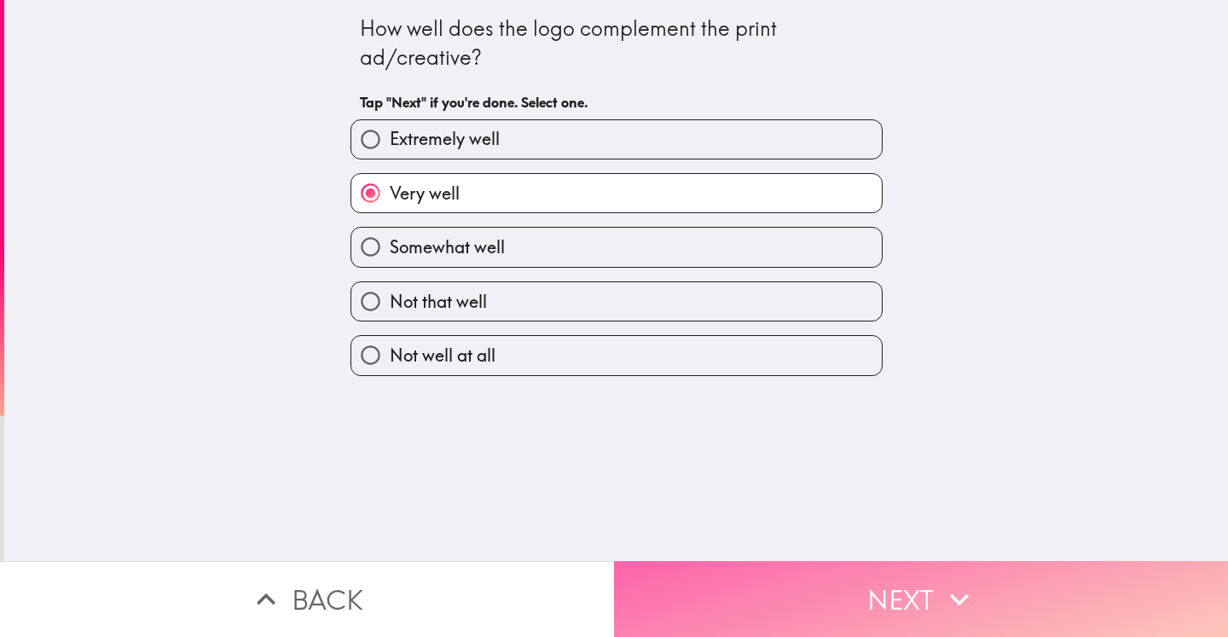
click at [821, 586] on button "Next" at bounding box center [921, 599] width 614 height 76
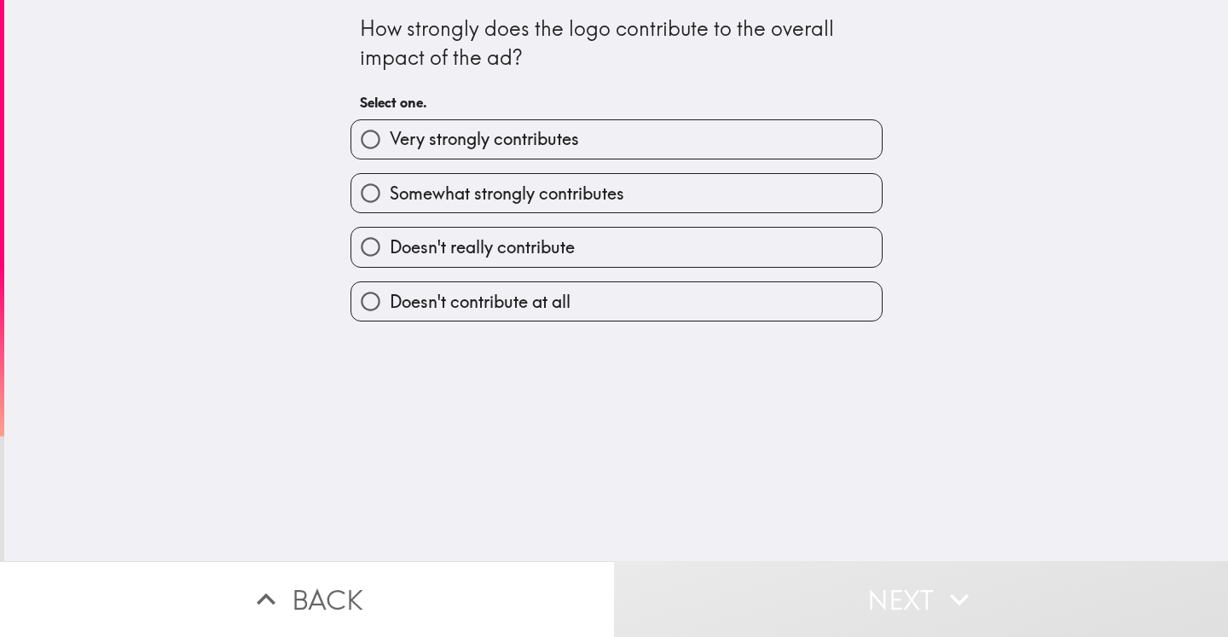
click at [549, 201] on span "Somewhat strongly contributes" at bounding box center [507, 194] width 235 height 24
click at [390, 201] on input "Somewhat strongly contributes" at bounding box center [370, 193] width 38 height 38
radio input "true"
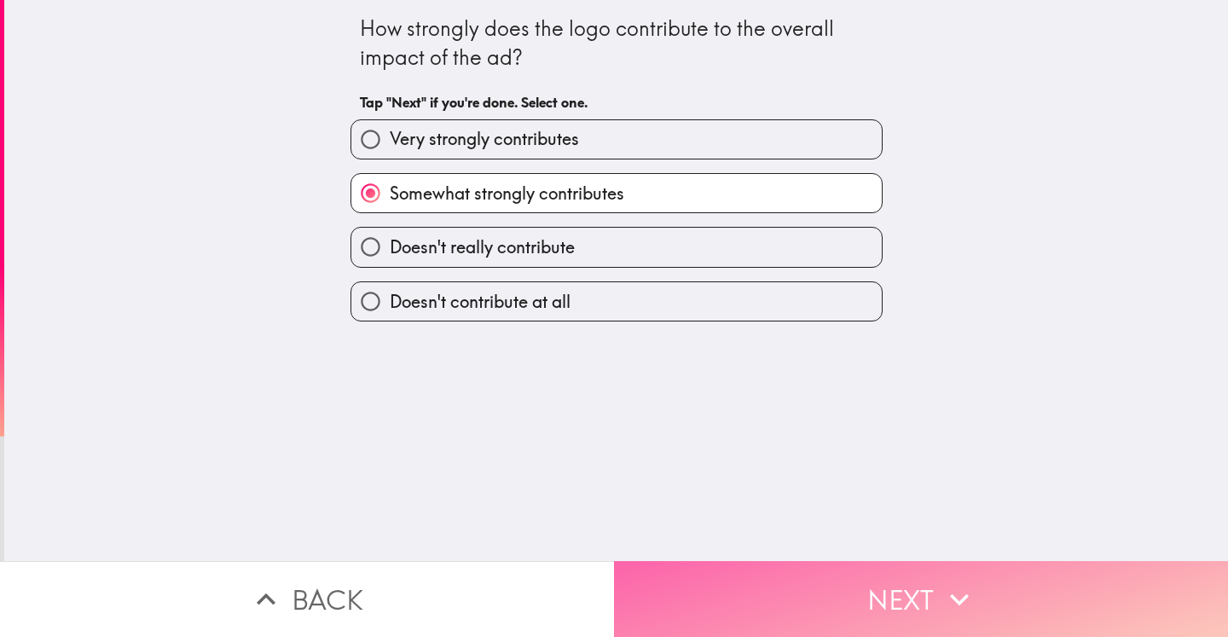
click at [776, 587] on button "Next" at bounding box center [921, 599] width 614 height 76
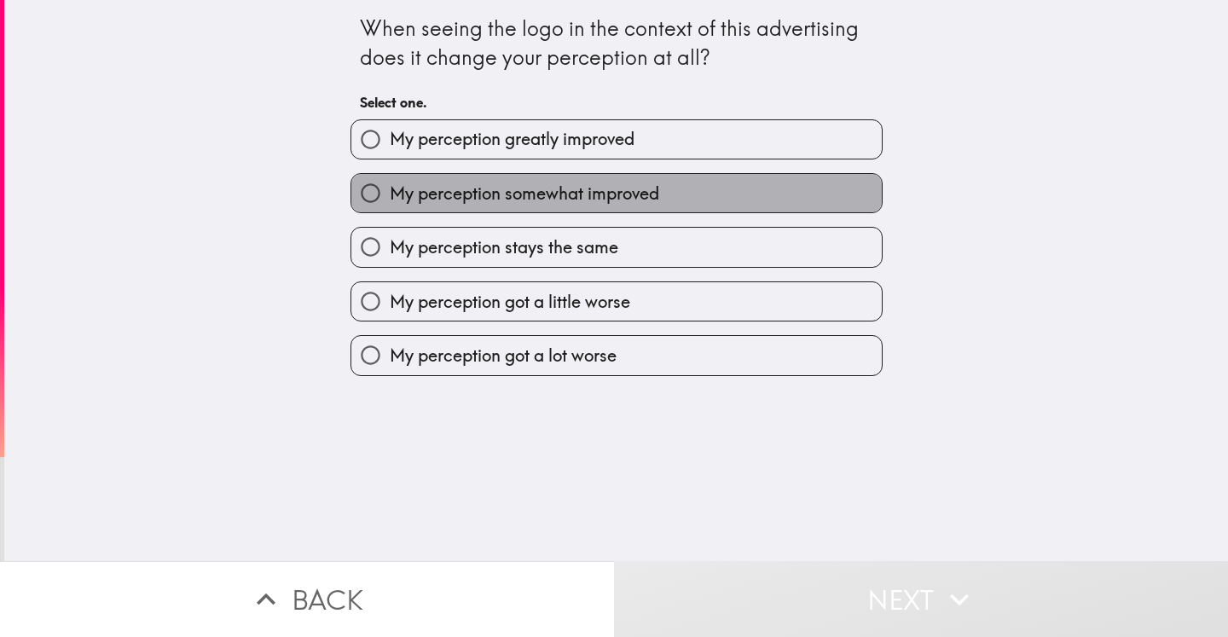
click at [519, 195] on span "My perception somewhat improved" at bounding box center [525, 194] width 270 height 24
click at [390, 195] on input "My perception somewhat improved" at bounding box center [370, 193] width 38 height 38
radio input "true"
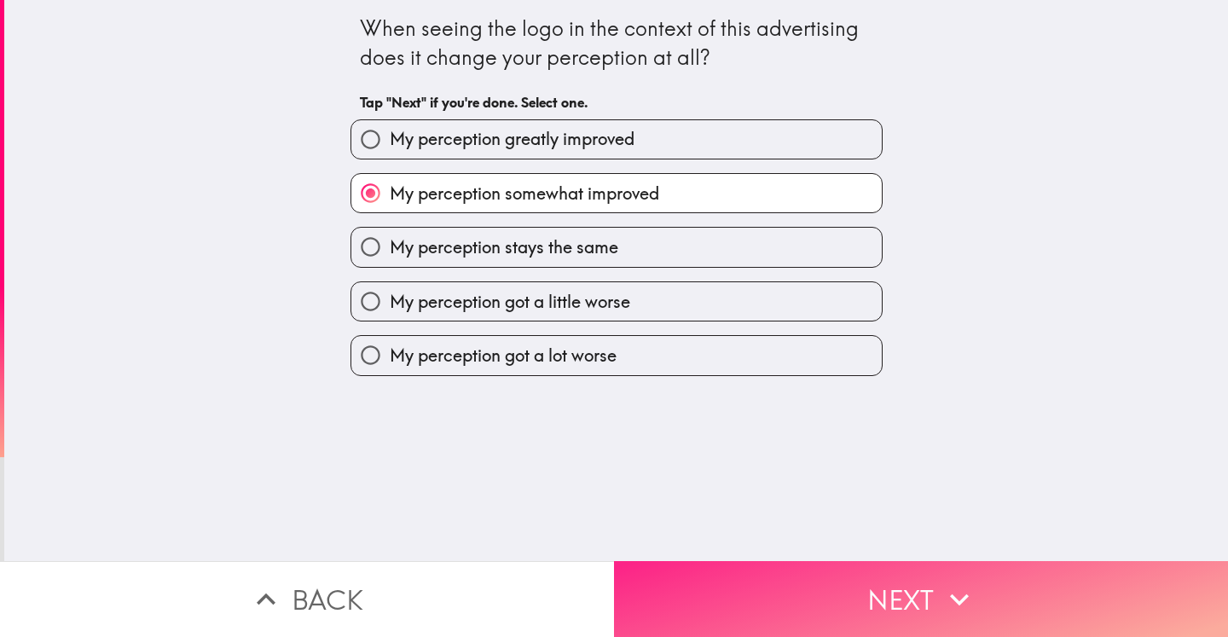
click at [859, 585] on button "Next" at bounding box center [921, 599] width 614 height 76
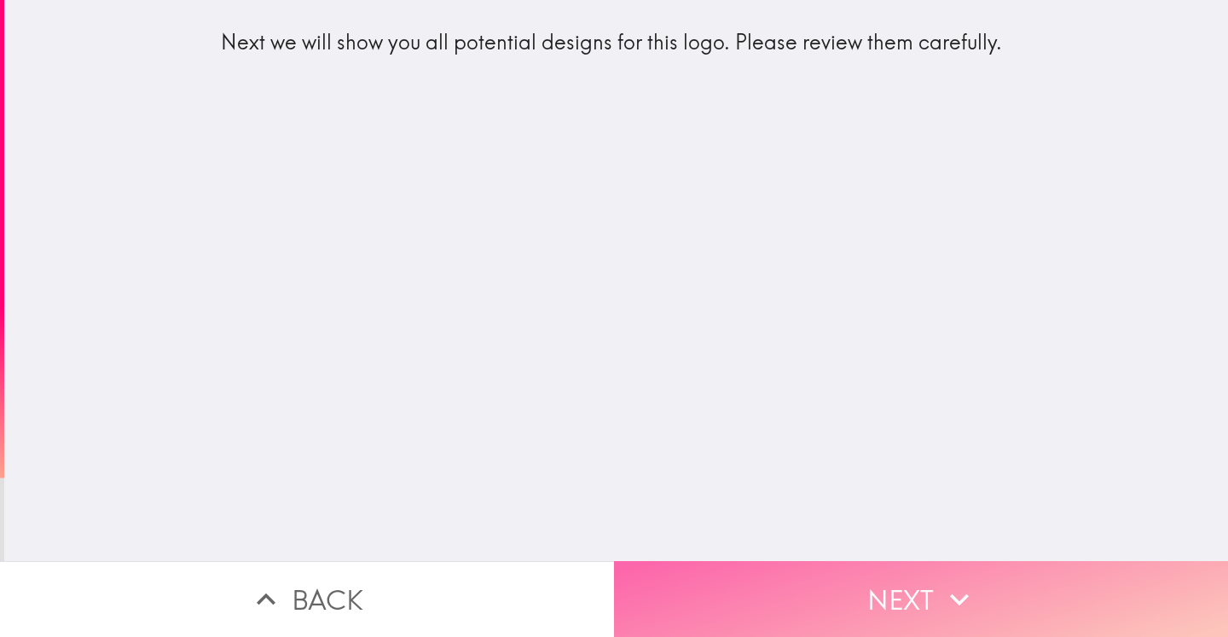
click at [906, 593] on button "Next" at bounding box center [921, 599] width 614 height 76
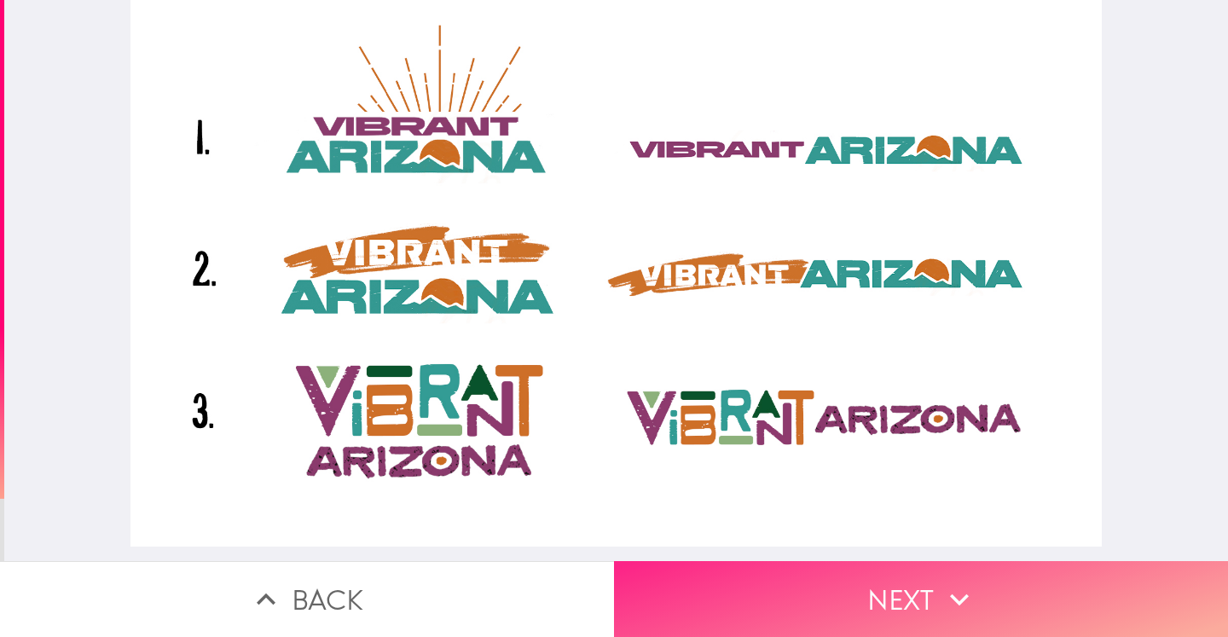
click at [901, 590] on button "Next" at bounding box center [921, 599] width 614 height 76
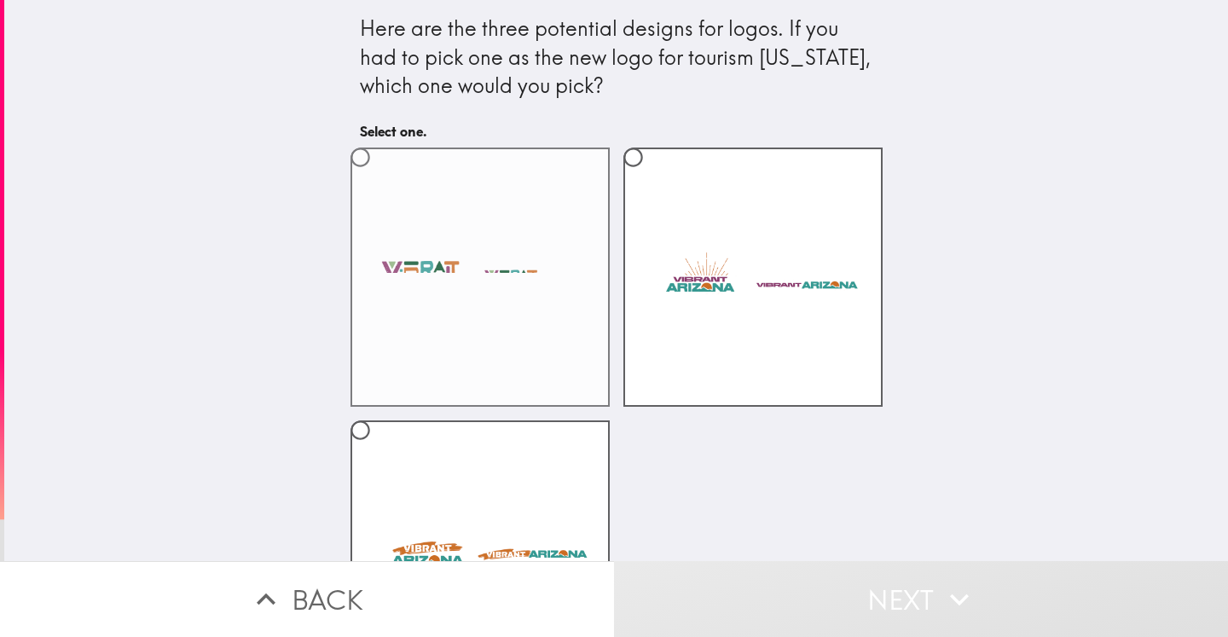
scroll to position [133, 0]
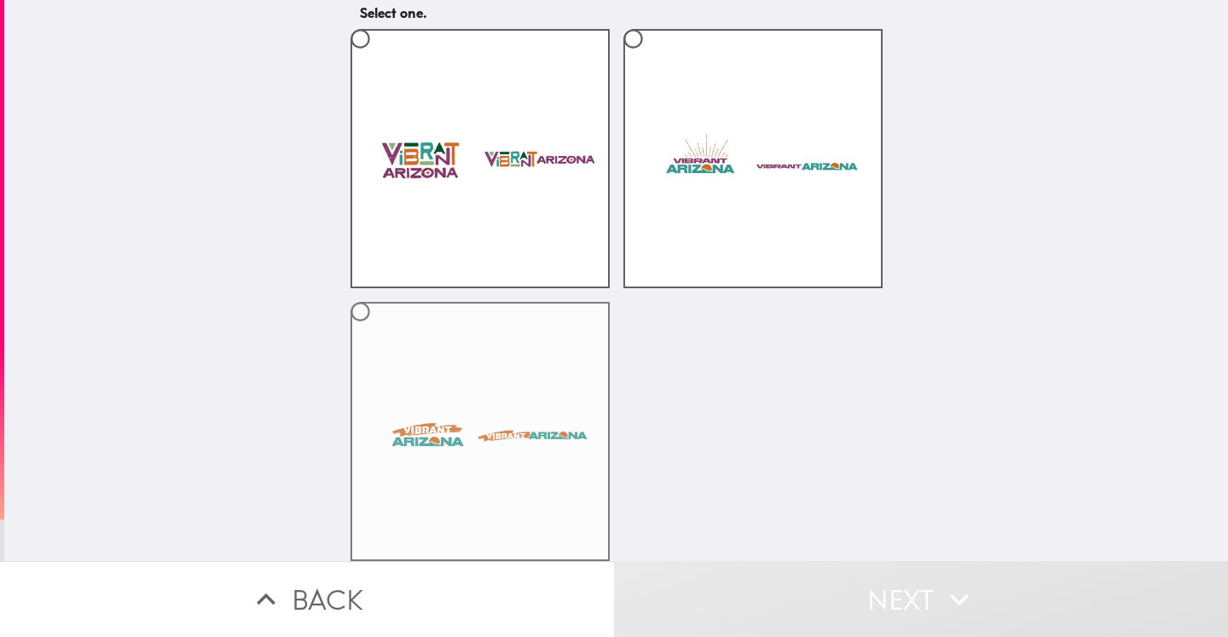
click at [451, 373] on label at bounding box center [480, 431] width 259 height 259
click at [380, 331] on input "radio" at bounding box center [360, 312] width 38 height 38
radio input "true"
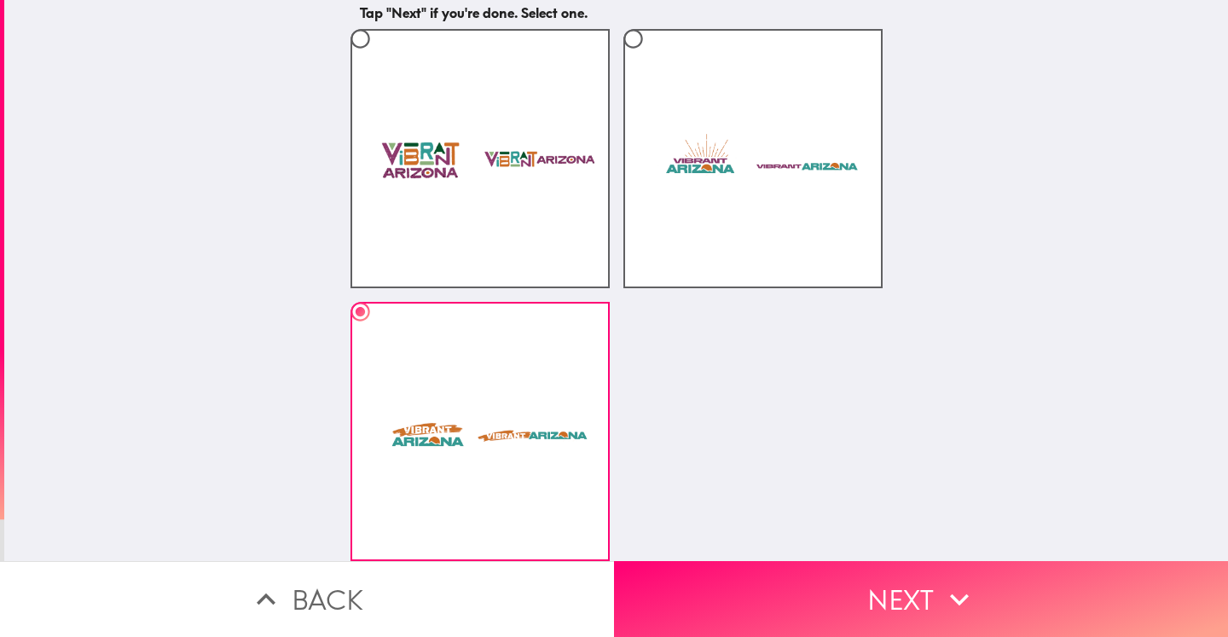
drag, startPoint x: 895, startPoint y: 596, endPoint x: 924, endPoint y: 480, distance: 119.6
click at [895, 595] on button "Next" at bounding box center [921, 599] width 614 height 76
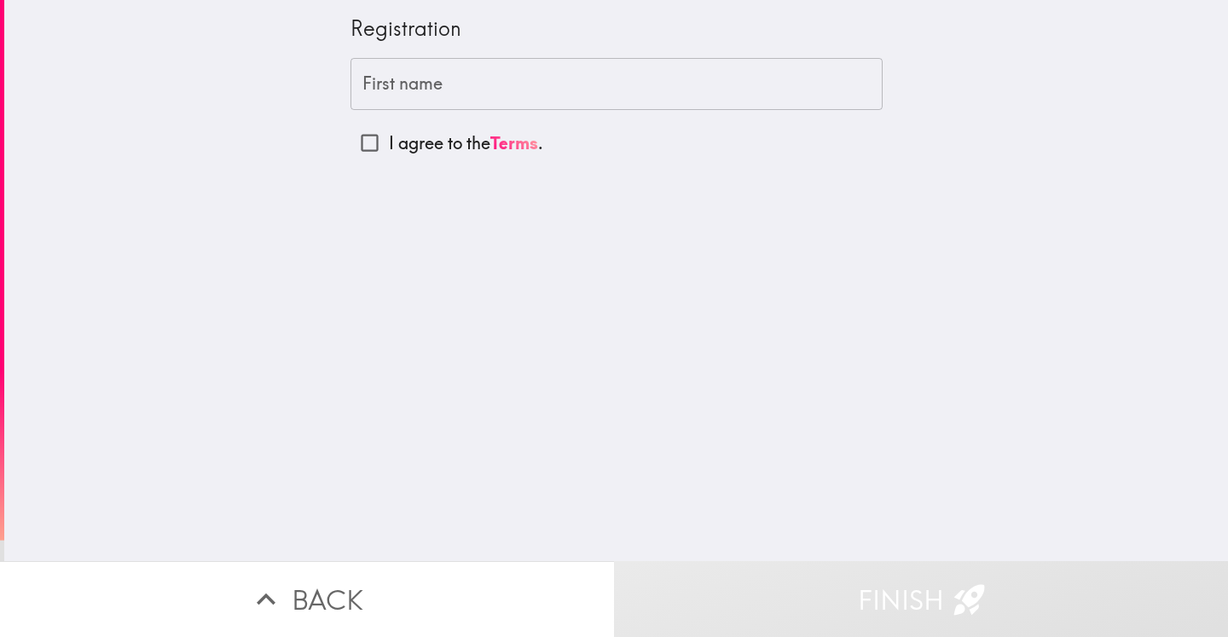
click at [398, 83] on input "First name" at bounding box center [617, 84] width 532 height 53
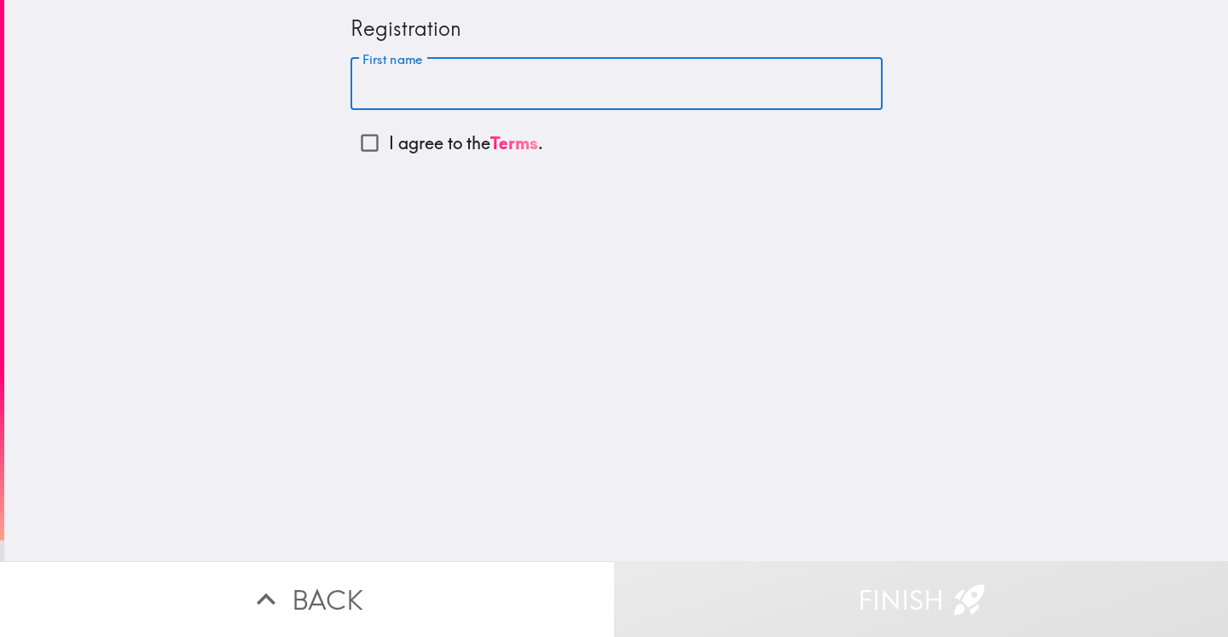
click at [357, 106] on input "First name" at bounding box center [617, 84] width 532 height 53
click at [357, 84] on input "First name" at bounding box center [617, 84] width 532 height 53
paste input "[PERSON_NAME]"
type input "[PERSON_NAME]"
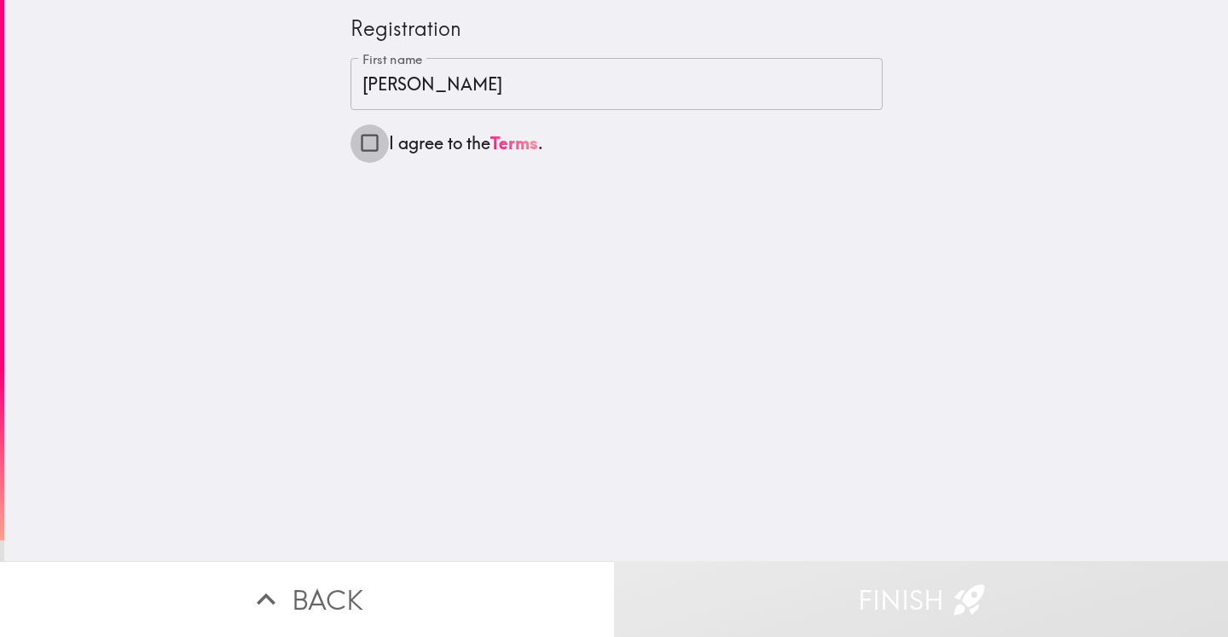
click at [362, 142] on input "I agree to the Terms ." at bounding box center [370, 143] width 38 height 38
checkbox input "true"
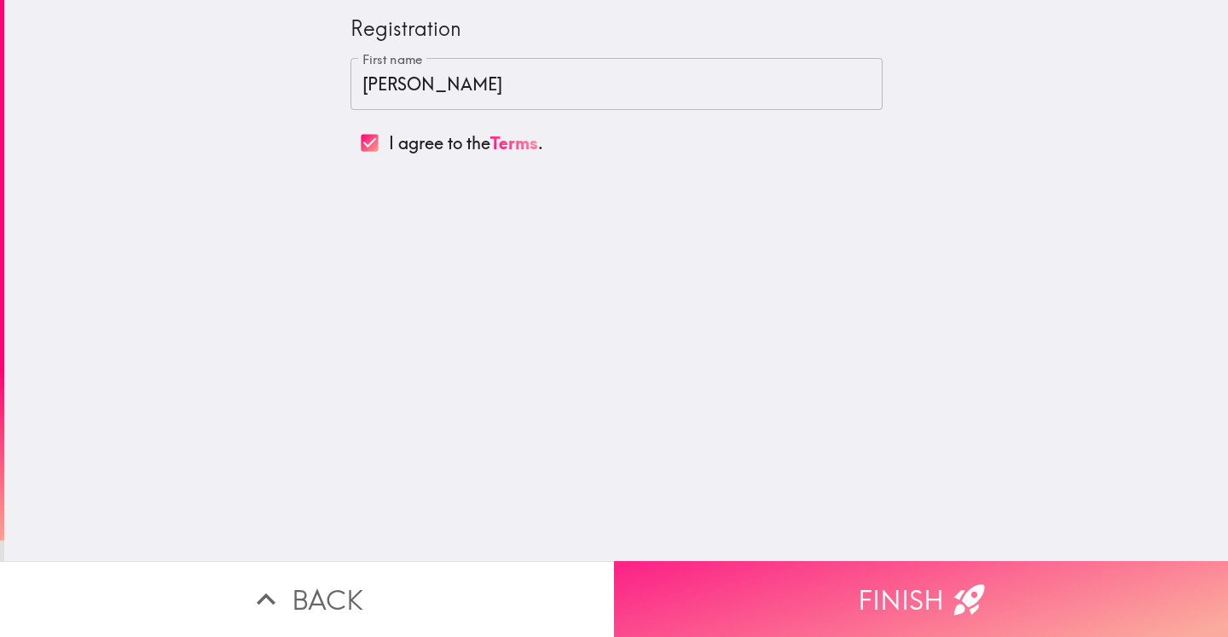
click at [883, 586] on button "Finish" at bounding box center [921, 599] width 614 height 76
